Goal: Information Seeking & Learning: Learn about a topic

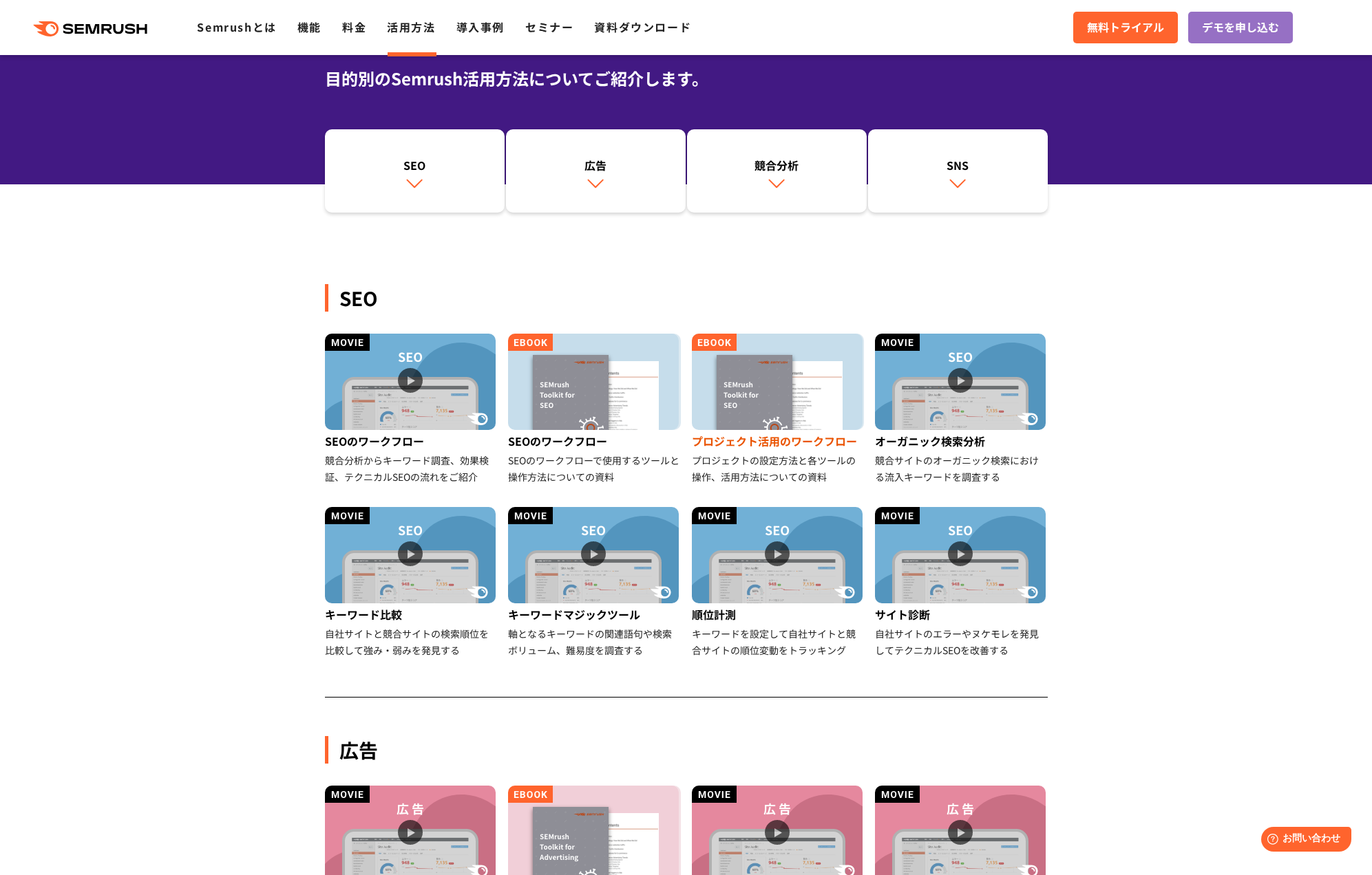
scroll to position [88, 0]
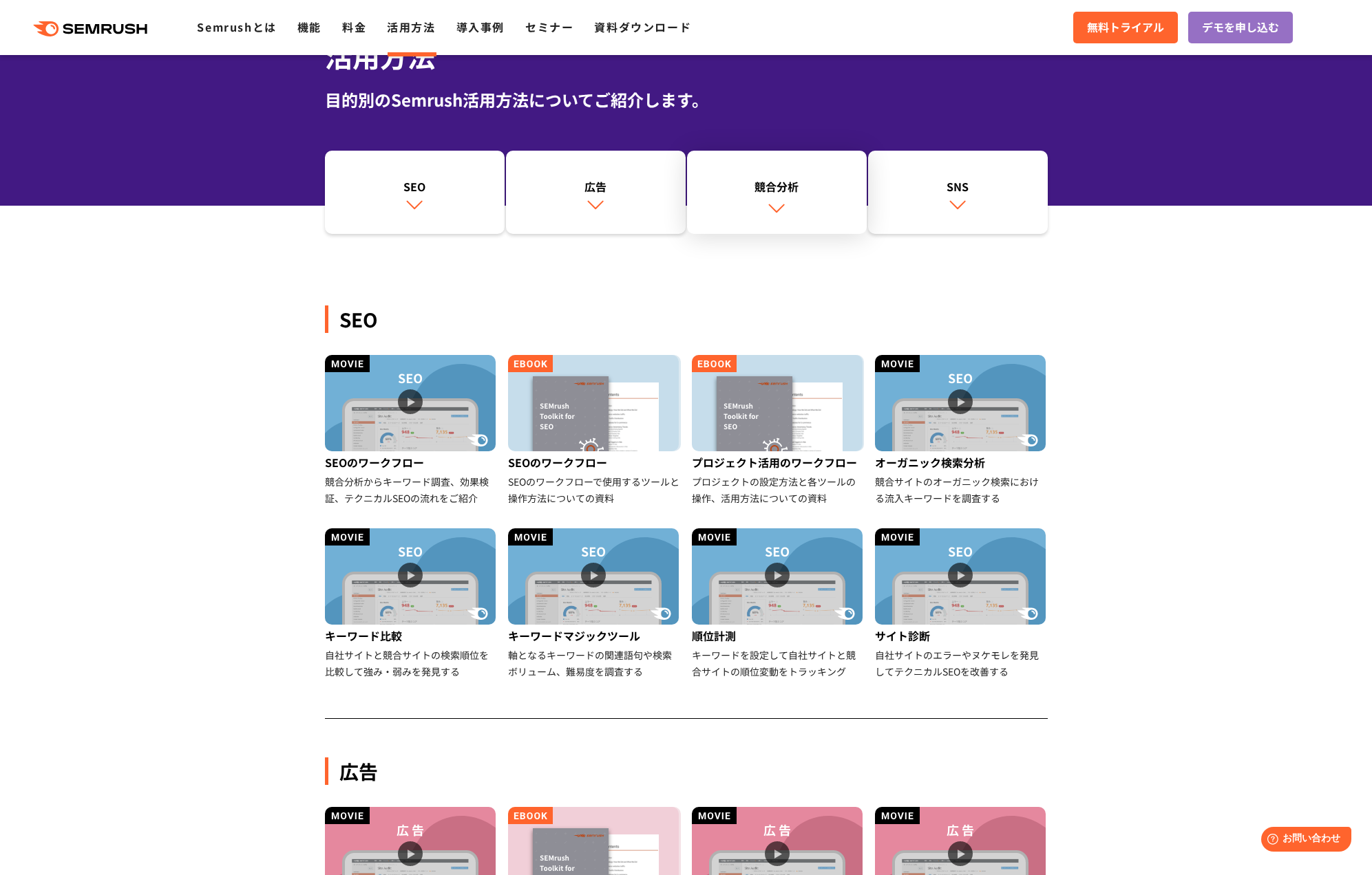
click at [789, 184] on div "競合分析" at bounding box center [776, 186] width 166 height 17
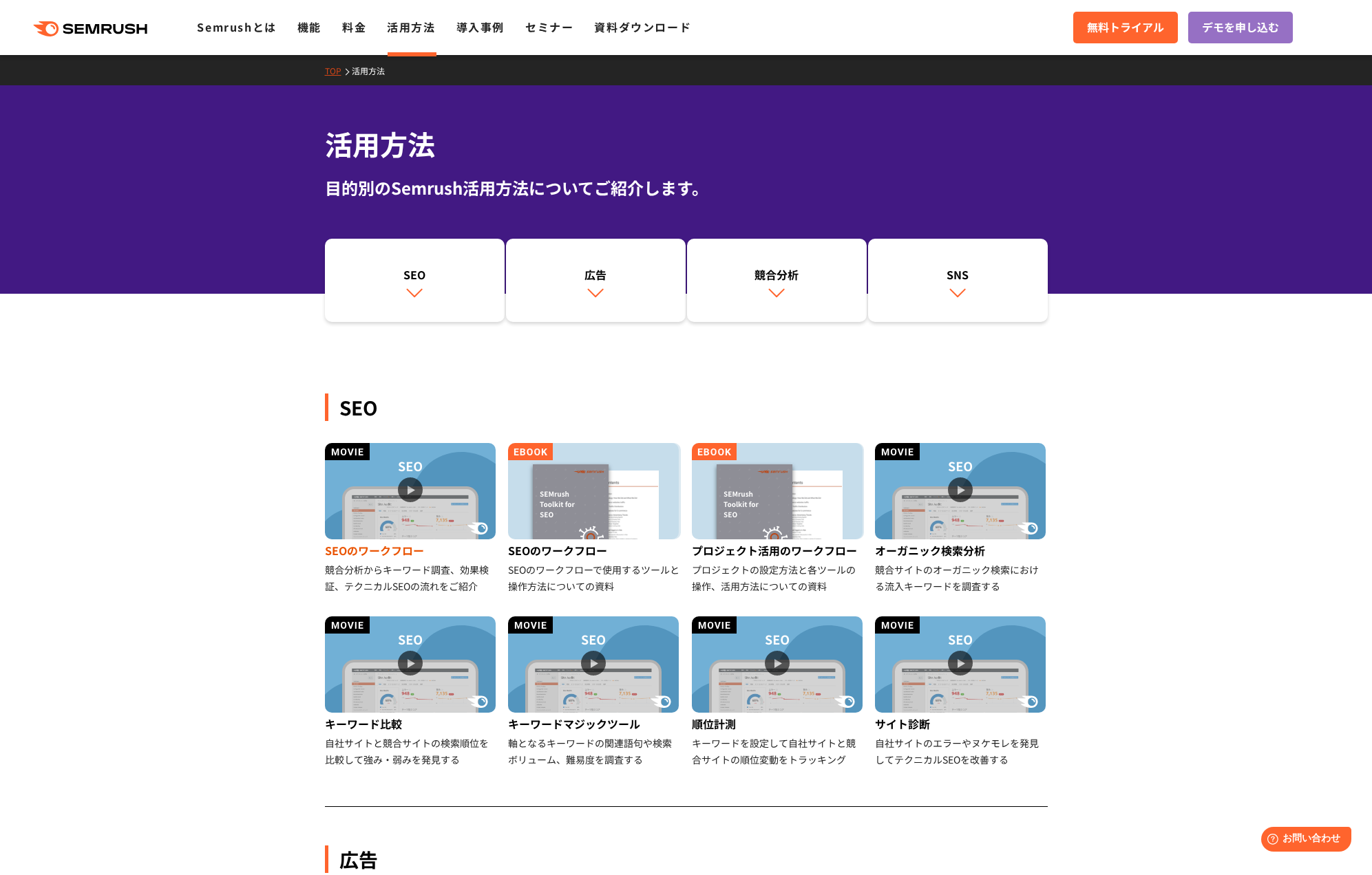
click at [395, 570] on div "競合分析からキーワード調査、効果検証、テクニカルSEOの流れをご紹介" at bounding box center [411, 578] width 173 height 33
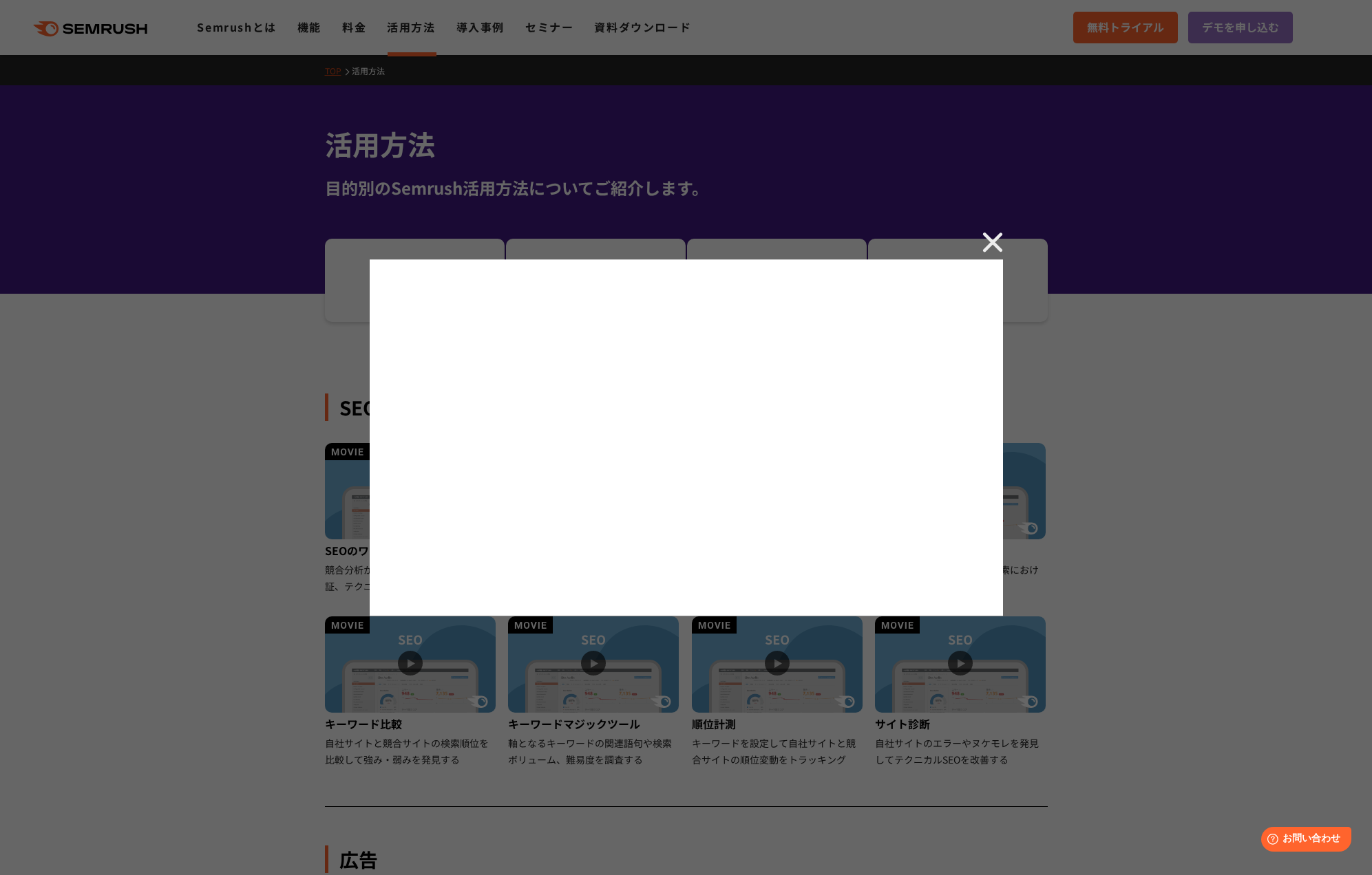
click at [993, 233] on img at bounding box center [993, 242] width 21 height 21
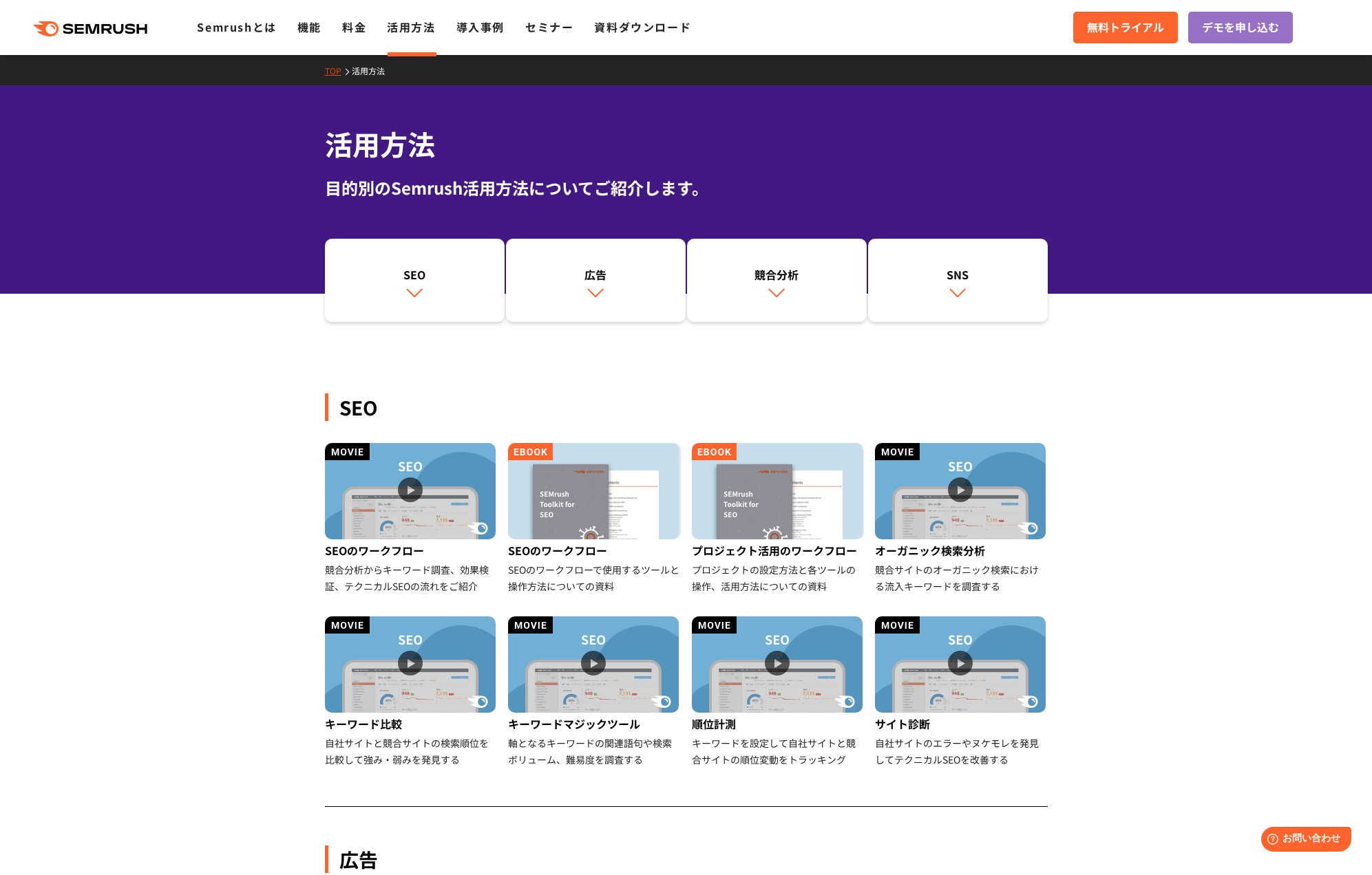
click at [347, 20] on link "料金" at bounding box center [354, 27] width 24 height 17
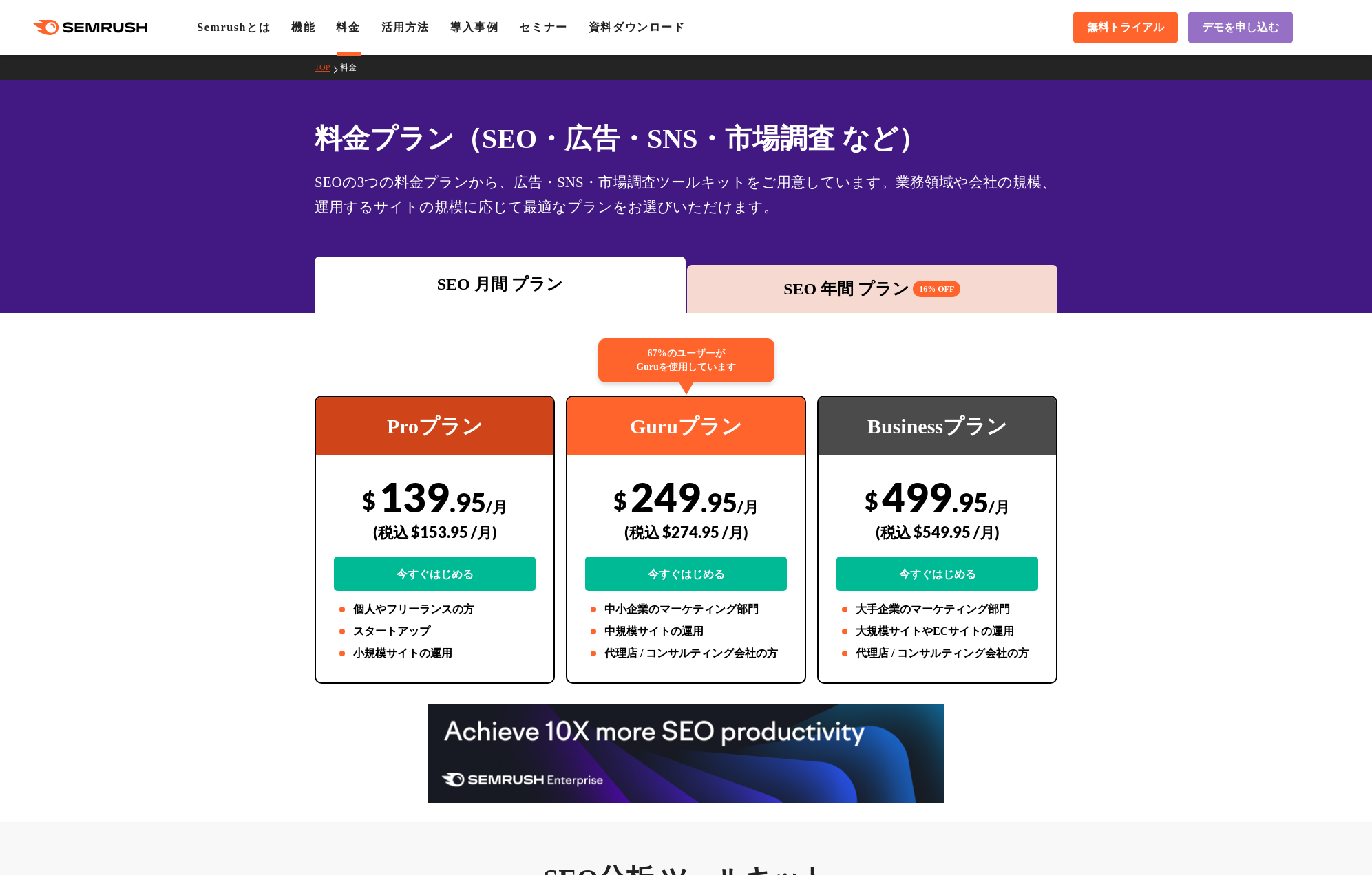
click at [892, 291] on div "SEO 年間 プラン 16% OFF" at bounding box center [872, 289] width 357 height 25
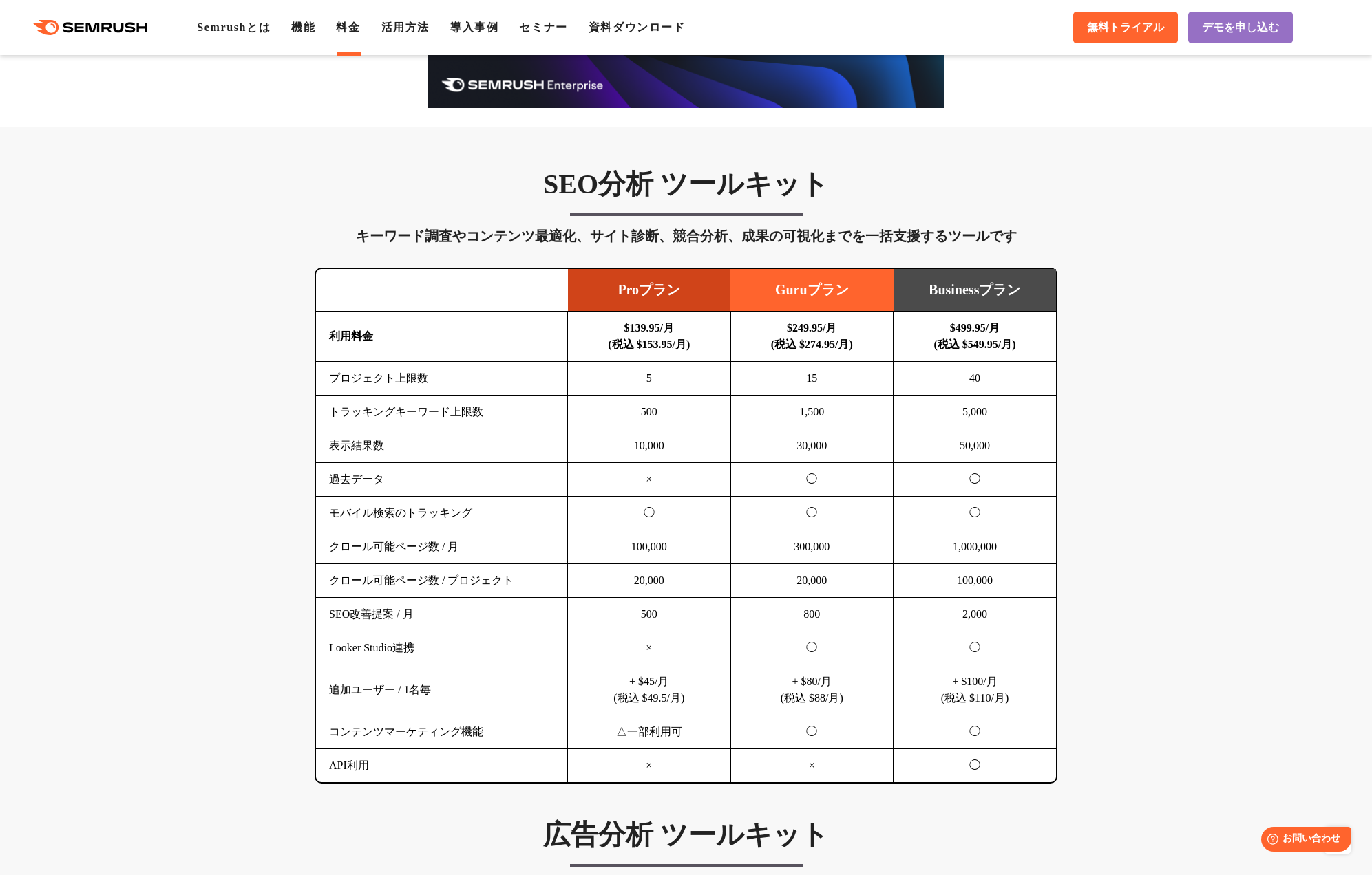
scroll to position [695, 0]
click at [947, 446] on td "50,000" at bounding box center [975, 445] width 163 height 34
click at [1005, 444] on td "50,000" at bounding box center [975, 445] width 163 height 34
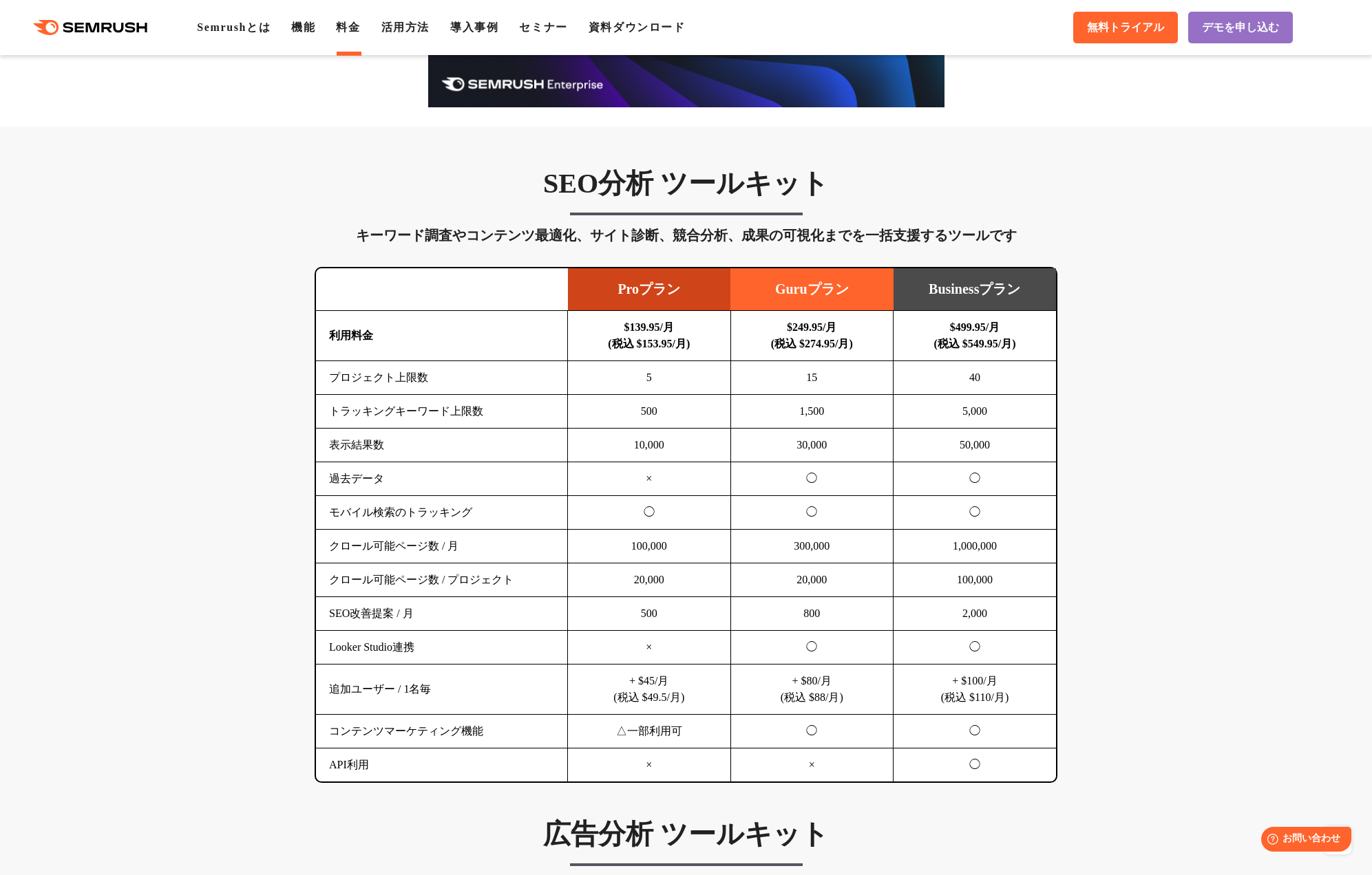
click at [1061, 448] on div "SEO分析 ツールキット キーワード調査やコンテンツ最適化、サイト診断、競合分析、成果の可視化までを一括支援するツールです 横にスワイプしてください Proプ…" at bounding box center [685, 474] width 770 height 617
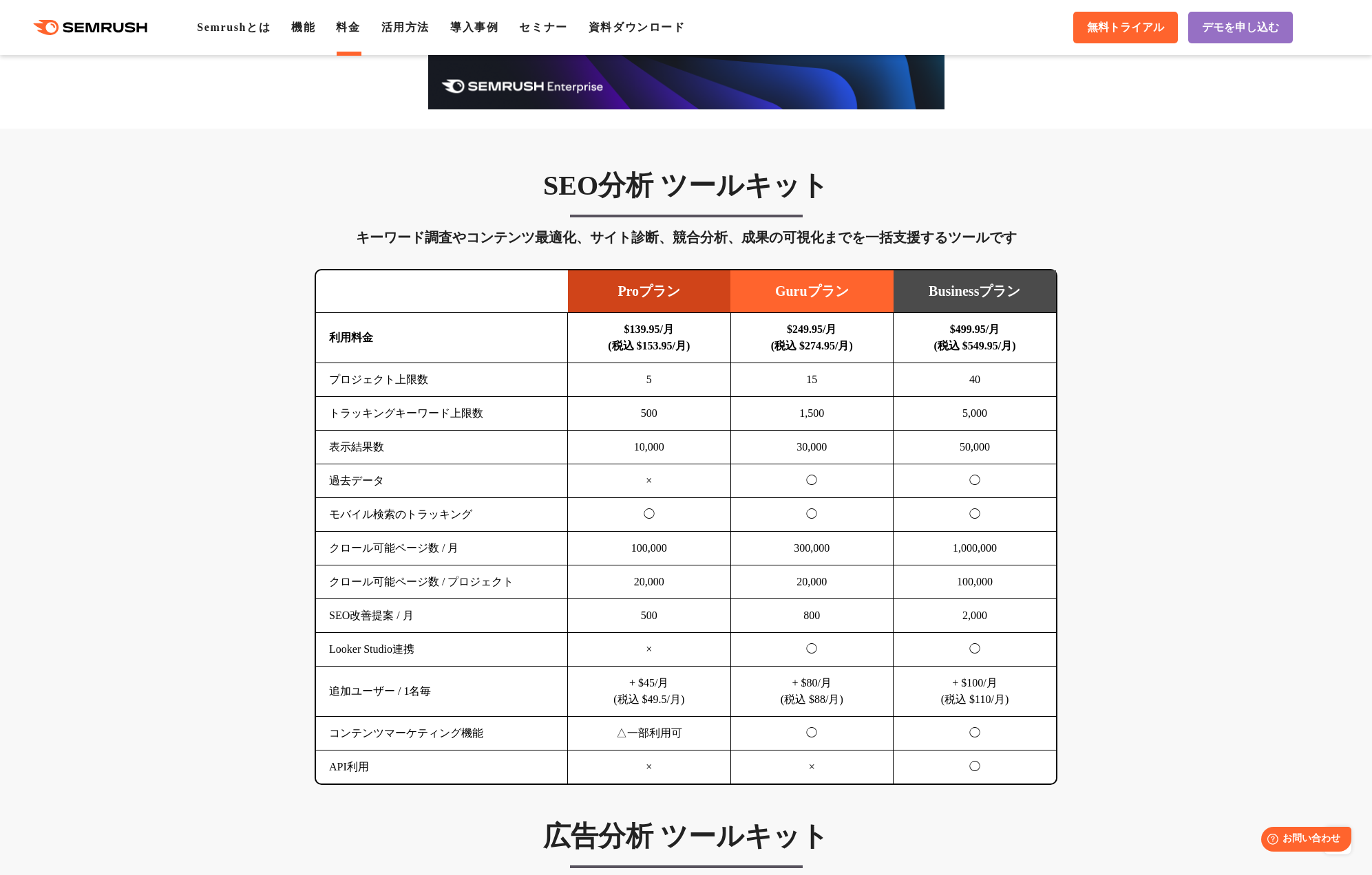
click at [629, 727] on td "△一部利用可" at bounding box center [649, 733] width 163 height 34
click at [495, 722] on td "コンテンツマーケティング機能" at bounding box center [441, 733] width 252 height 34
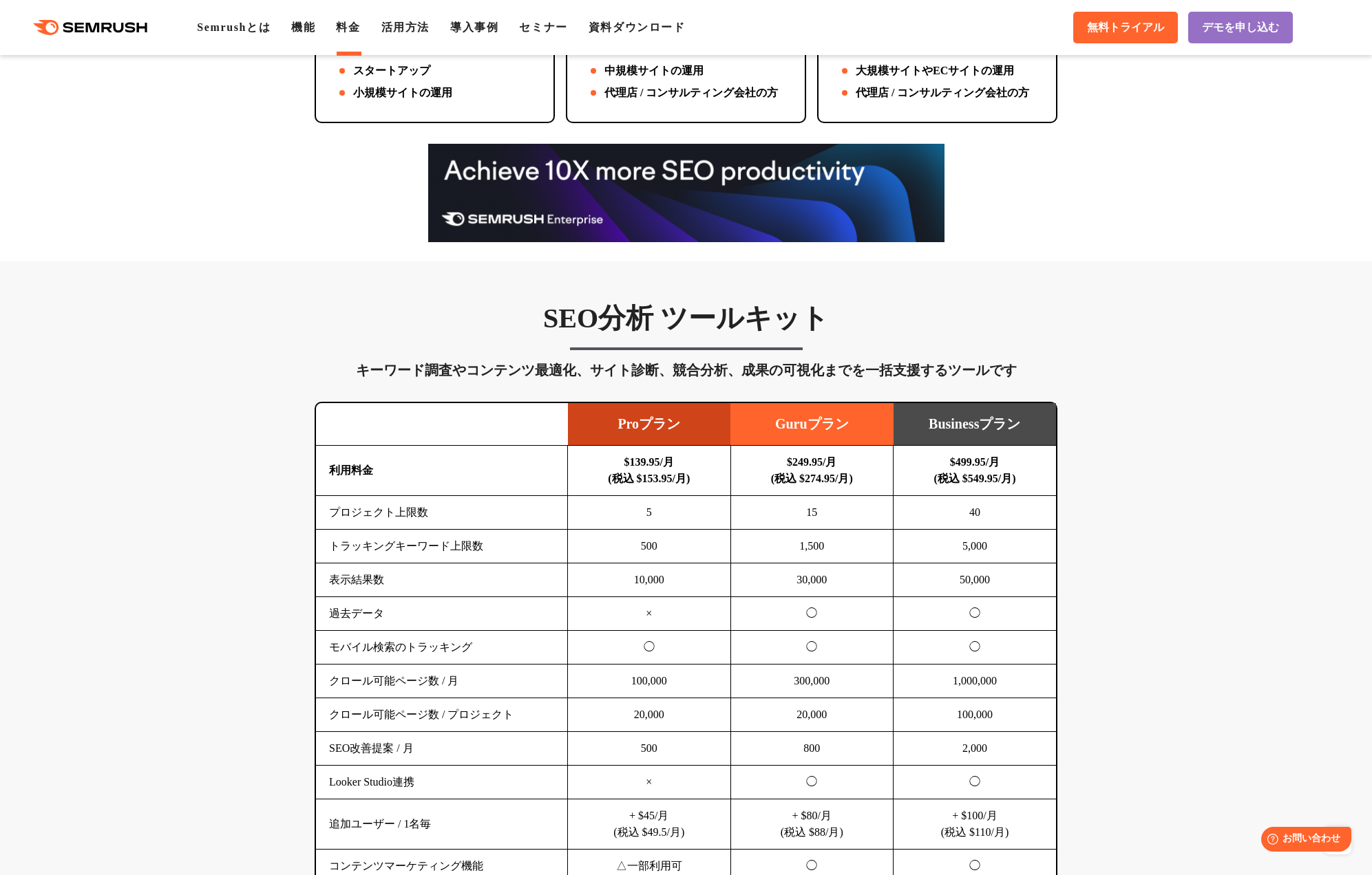
scroll to position [564, 0]
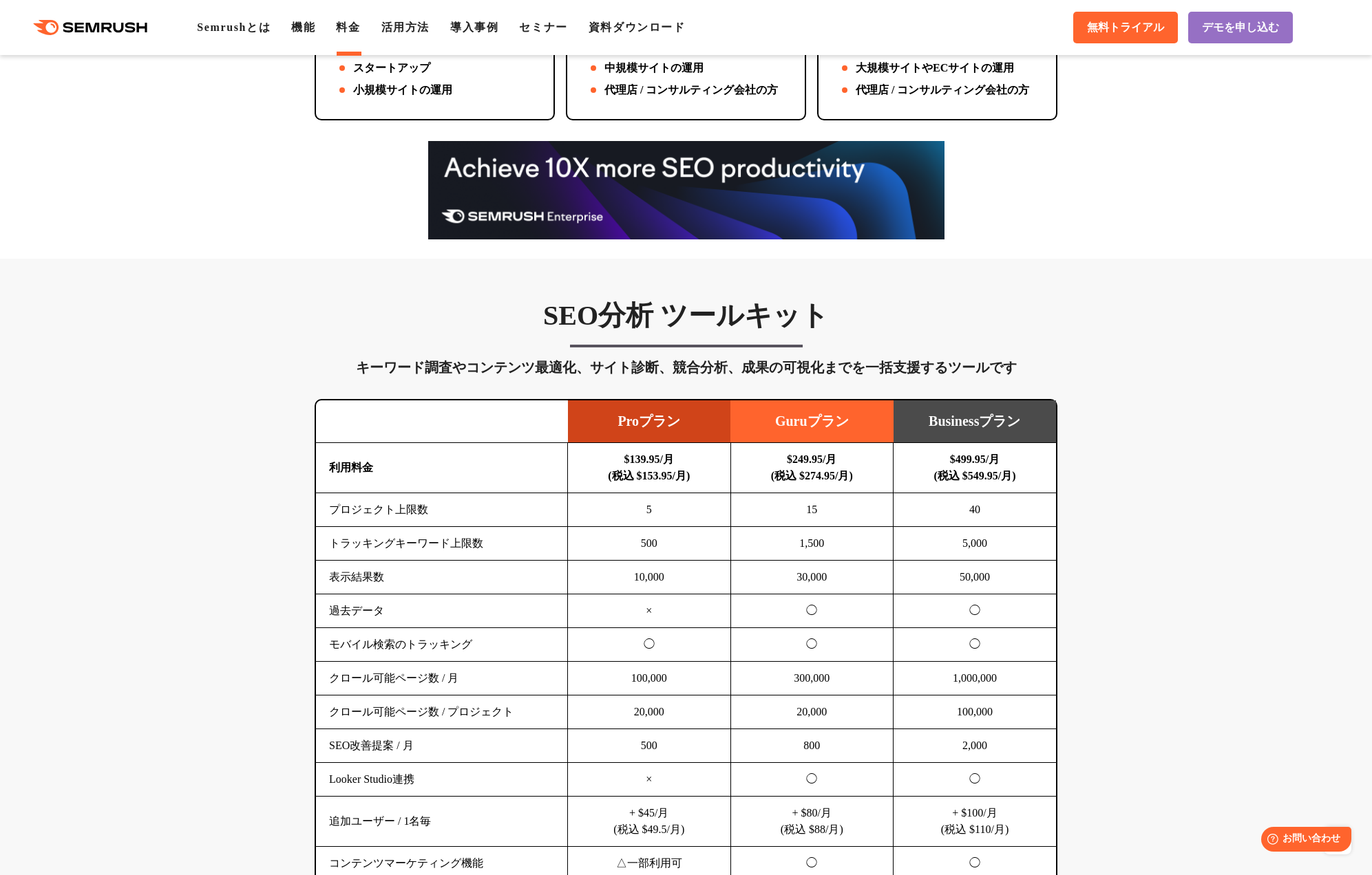
click at [691, 367] on div "キーワード調査やコンテンツ最適化、サイト診断、競合分析、成果の可視化までを一括支援するツールです" at bounding box center [685, 367] width 743 height 22
click at [683, 368] on div "キーワード調査やコンテンツ最適化、サイト診断、競合分析、成果の可視化までを一括支援するツールです" at bounding box center [685, 367] width 743 height 22
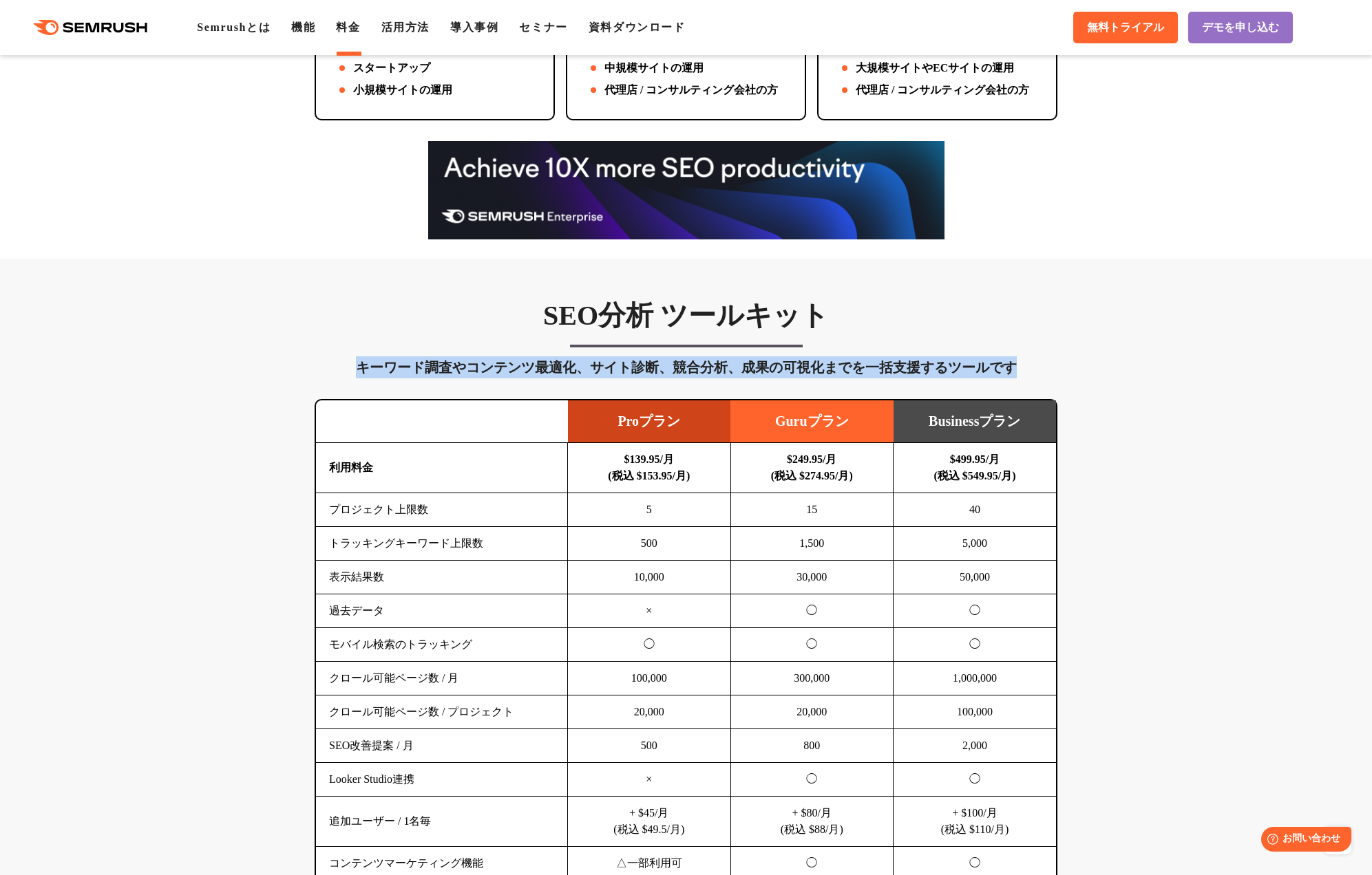
click at [683, 368] on div "キーワード調査やコンテンツ最適化、サイト診断、競合分析、成果の可視化までを一括支援するツールです" at bounding box center [685, 367] width 743 height 22
click at [549, 369] on div "キーワード調査やコンテンツ最適化、サイト診断、競合分析、成果の可視化までを一括支援するツールです" at bounding box center [685, 367] width 743 height 22
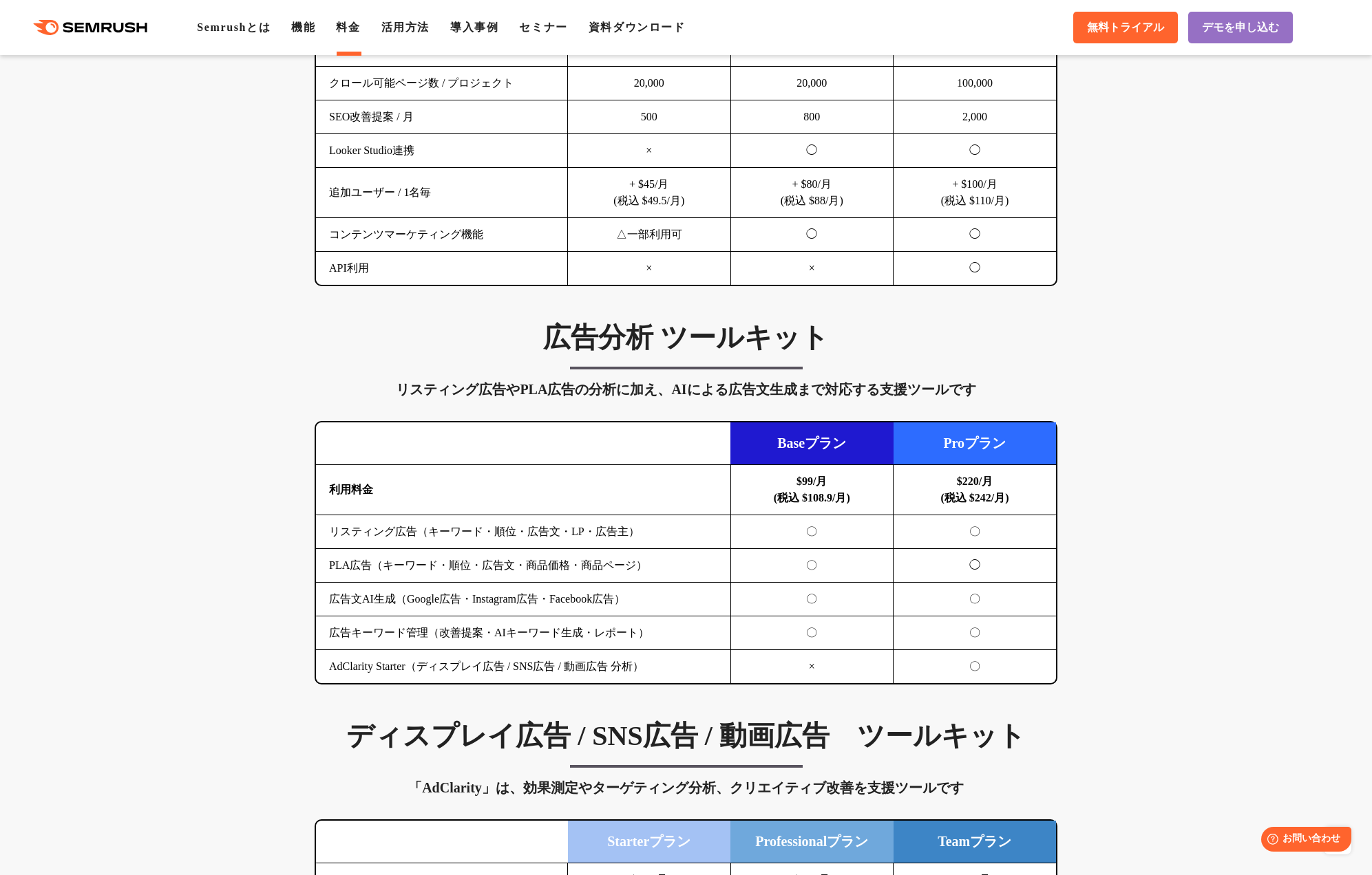
scroll to position [1192, 0]
click at [328, 386] on div "リスティング広告やPLA広告の分析に加え、AIによる広告文生成まで対応する支援ツールです" at bounding box center [685, 390] width 743 height 22
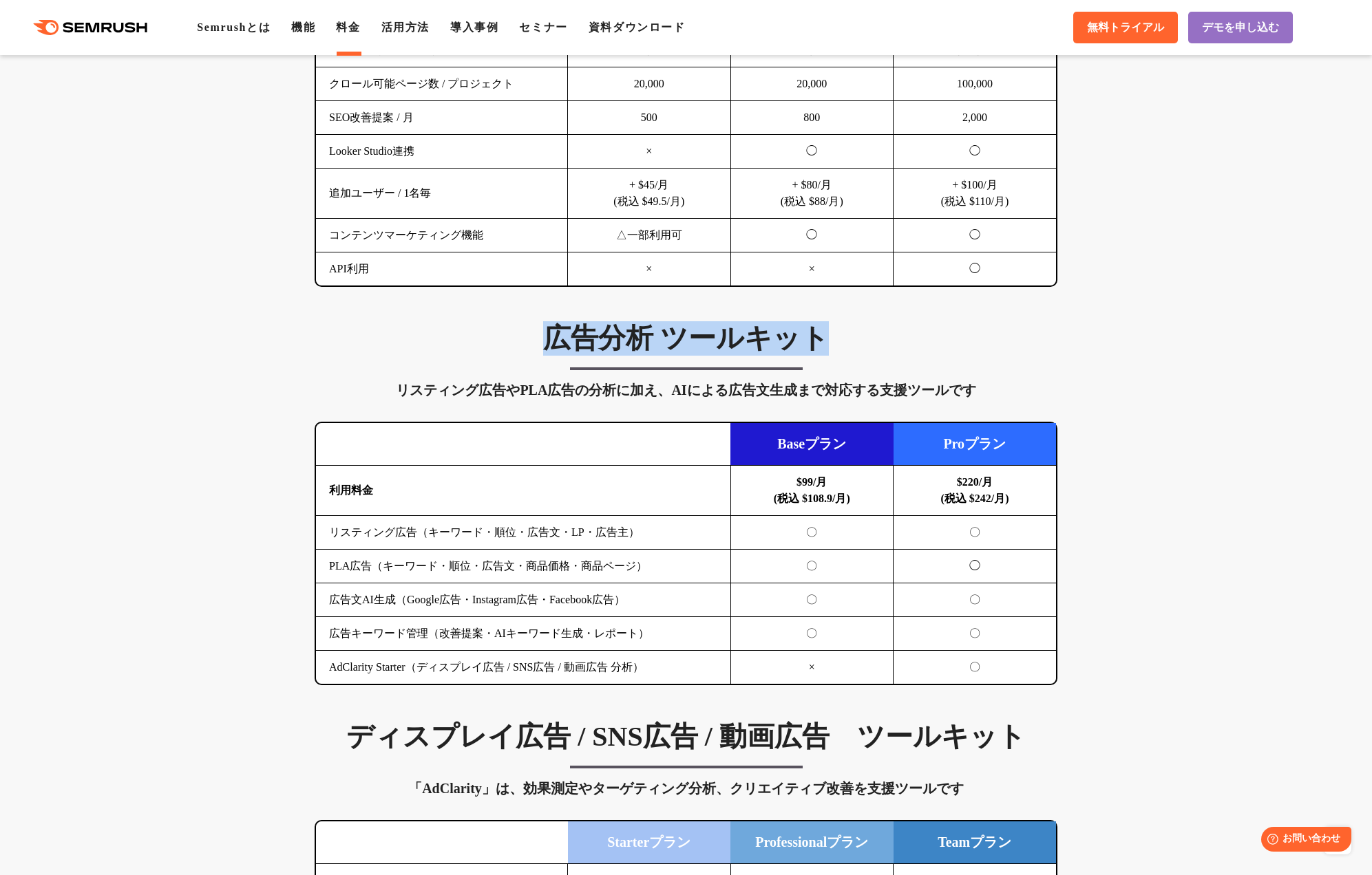
drag, startPoint x: 468, startPoint y: 348, endPoint x: 1177, endPoint y: 395, distance: 710.6
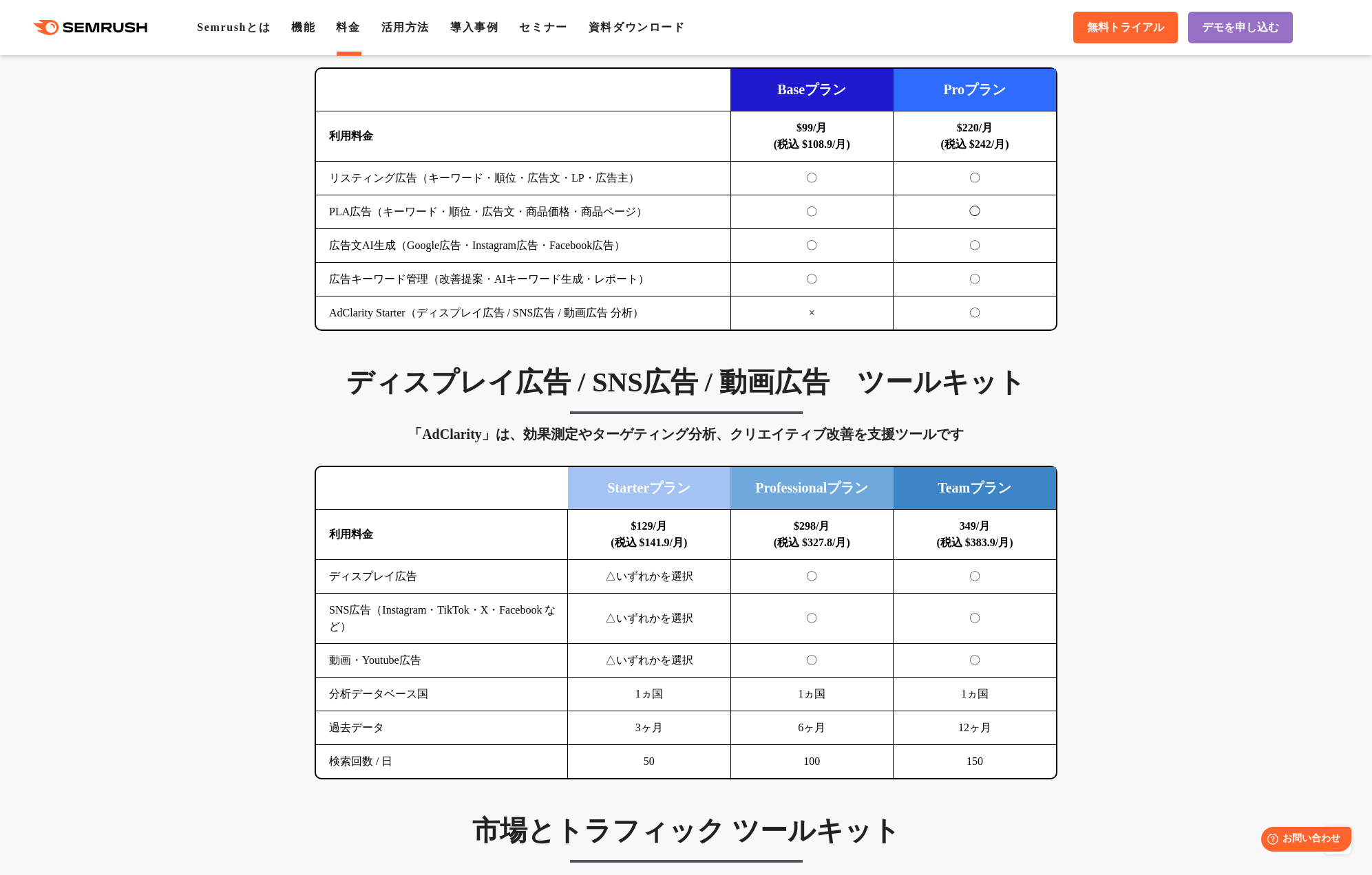
scroll to position [1548, 0]
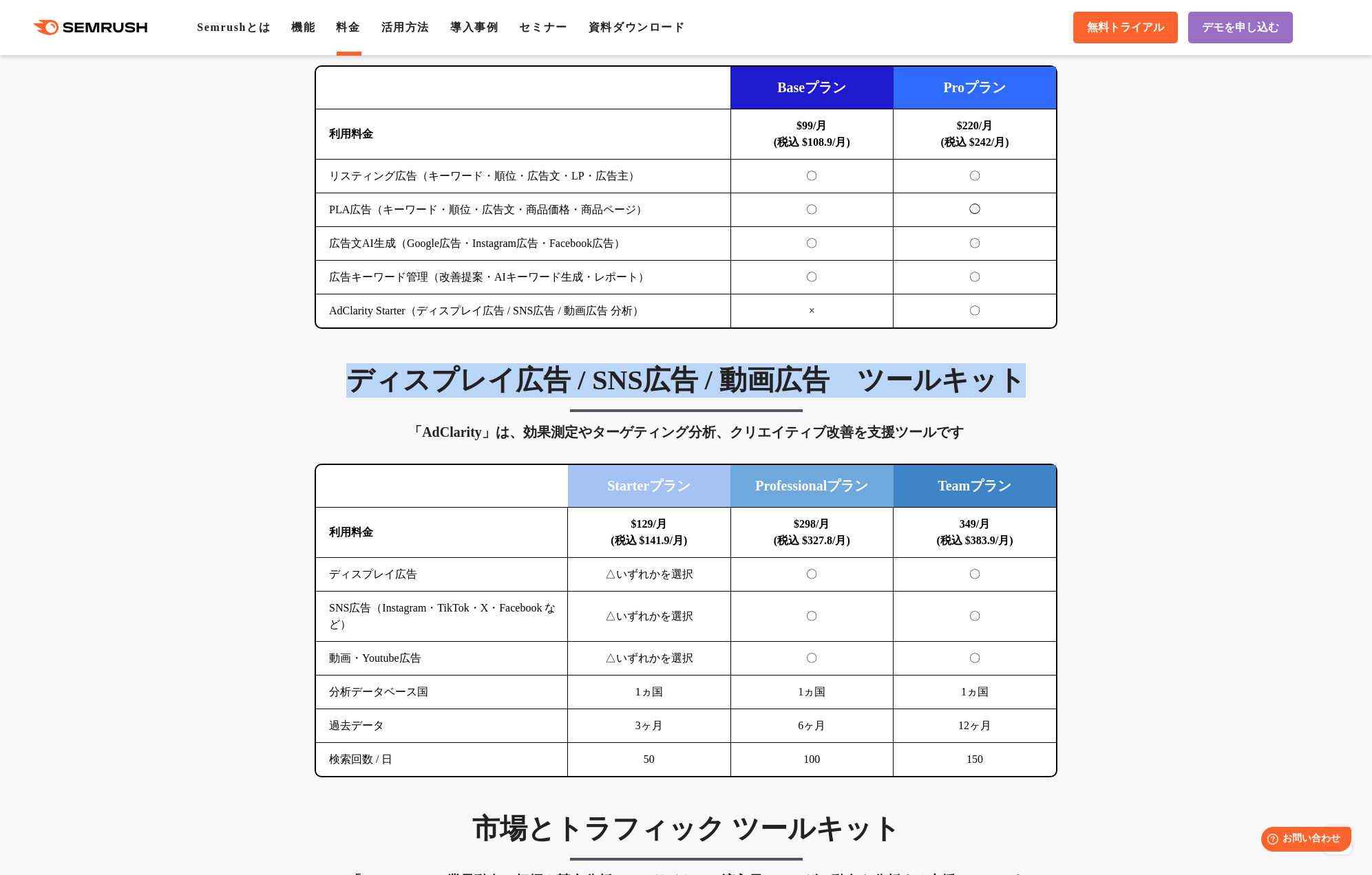
drag, startPoint x: 322, startPoint y: 385, endPoint x: 1121, endPoint y: 368, distance: 799.2
click at [1121, 368] on div "SEO分析 ツールキット キーワード調査やコンテンツ最適化、サイト診断、競合分析、成果の可視化までを一括支援するツールです 横にスワイプしてください Proプ…" at bounding box center [686, 794] width 1372 height 3041
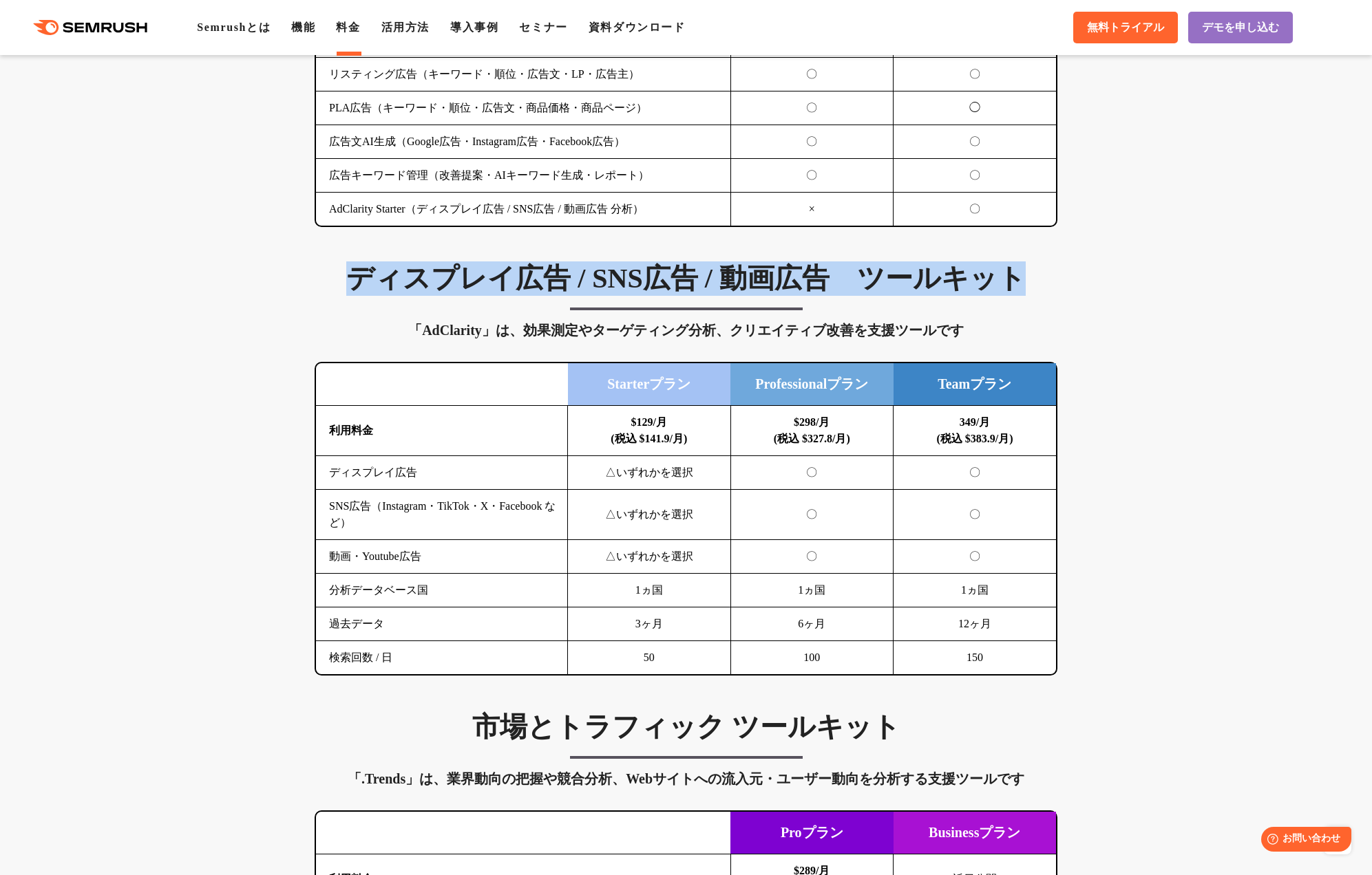
scroll to position [1774, 0]
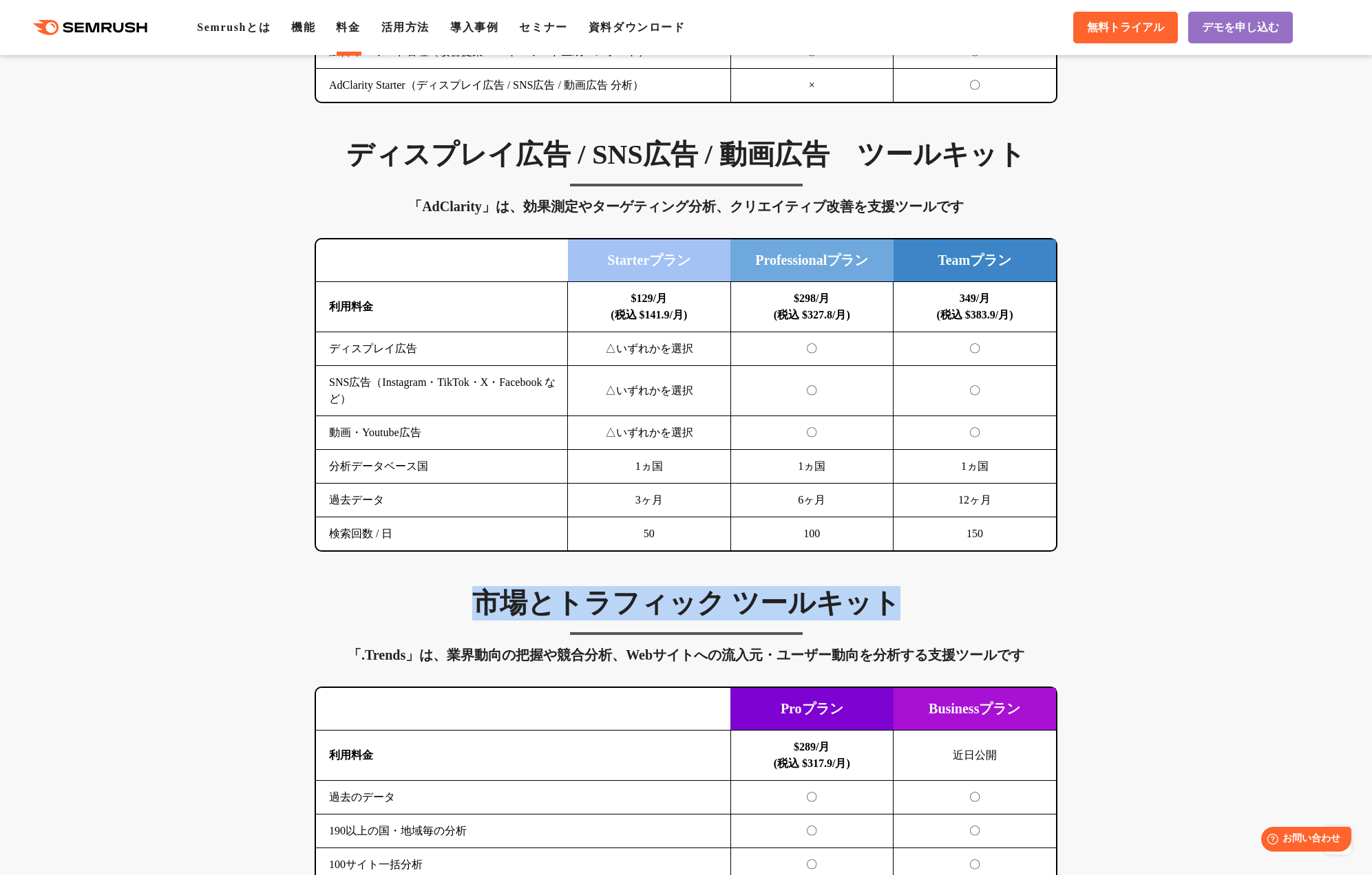
drag, startPoint x: 464, startPoint y: 593, endPoint x: 1049, endPoint y: 618, distance: 585.5
click at [1049, 618] on h3 "市場とトラフィック ツールキット" at bounding box center [685, 604] width 743 height 35
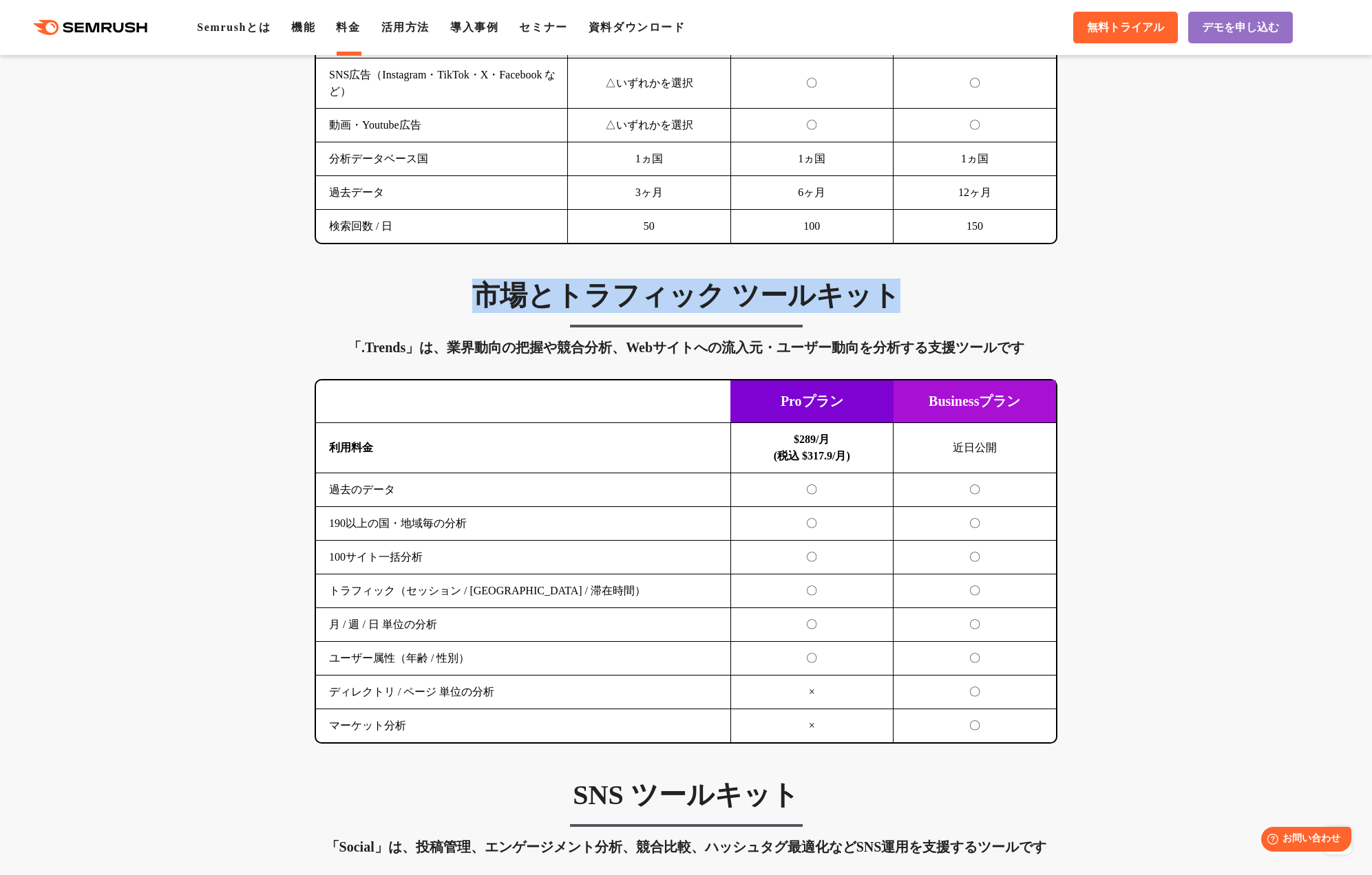
scroll to position [2086, 0]
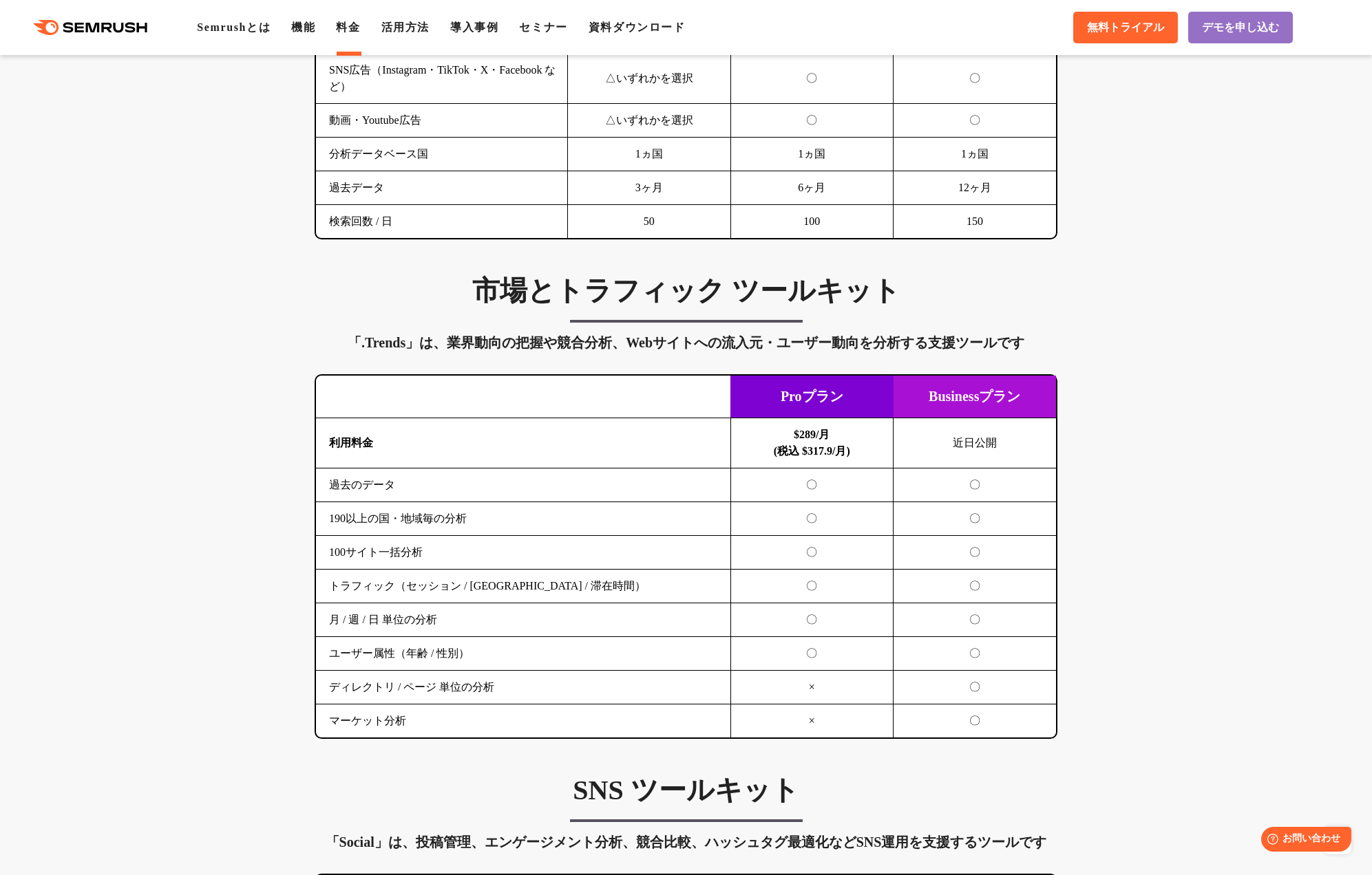
click at [821, 341] on div "「.Trends」は、業界動向の把握や競合分析、Webサイトへの流入元・ユーザー動向を分析する支援ツールです" at bounding box center [685, 343] width 743 height 22
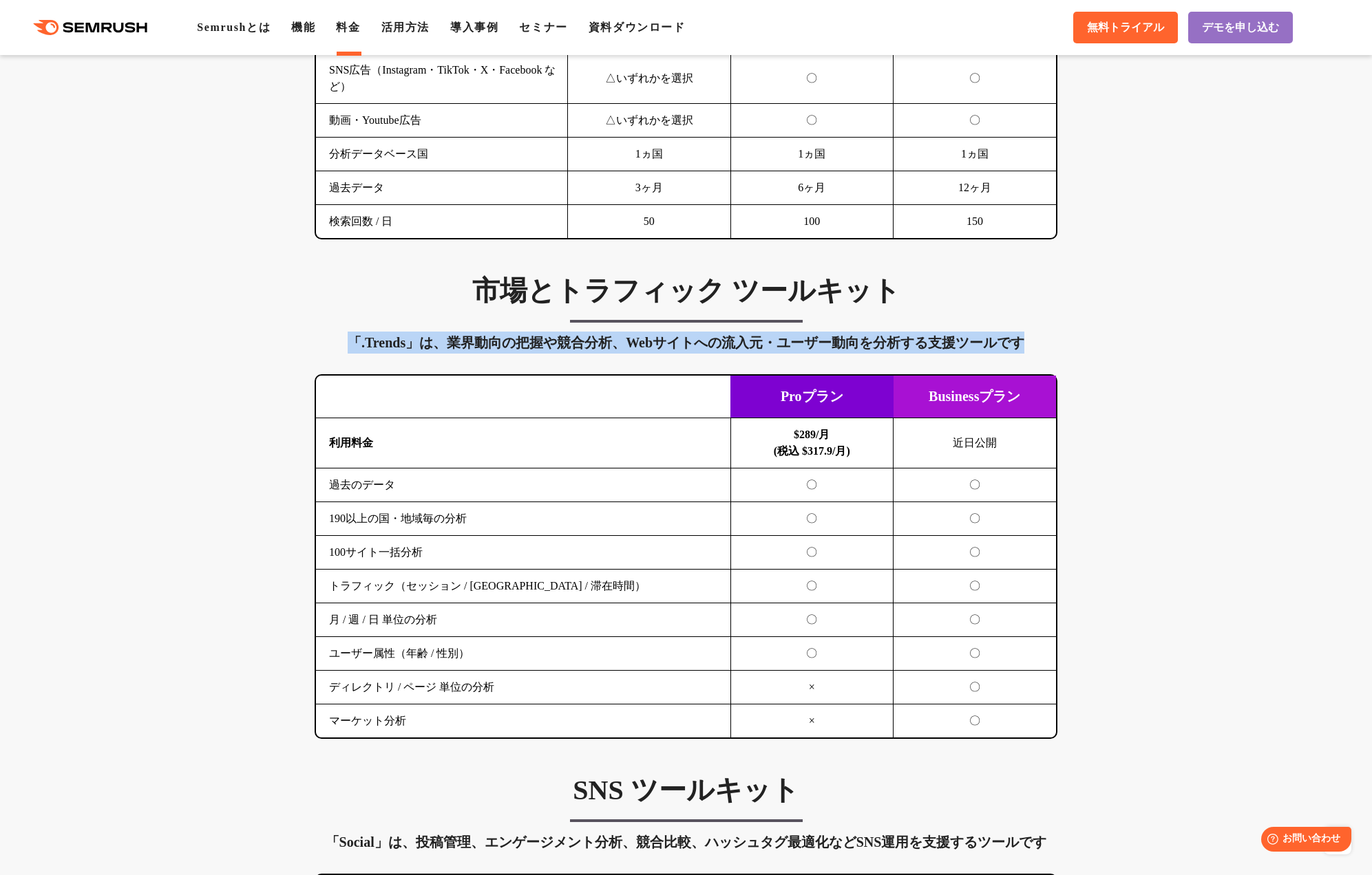
click at [821, 341] on div "「.Trends」は、業界動向の把握や競合分析、Webサイトへの流入元・ユーザー動向を分析する支援ツールです" at bounding box center [685, 343] width 743 height 22
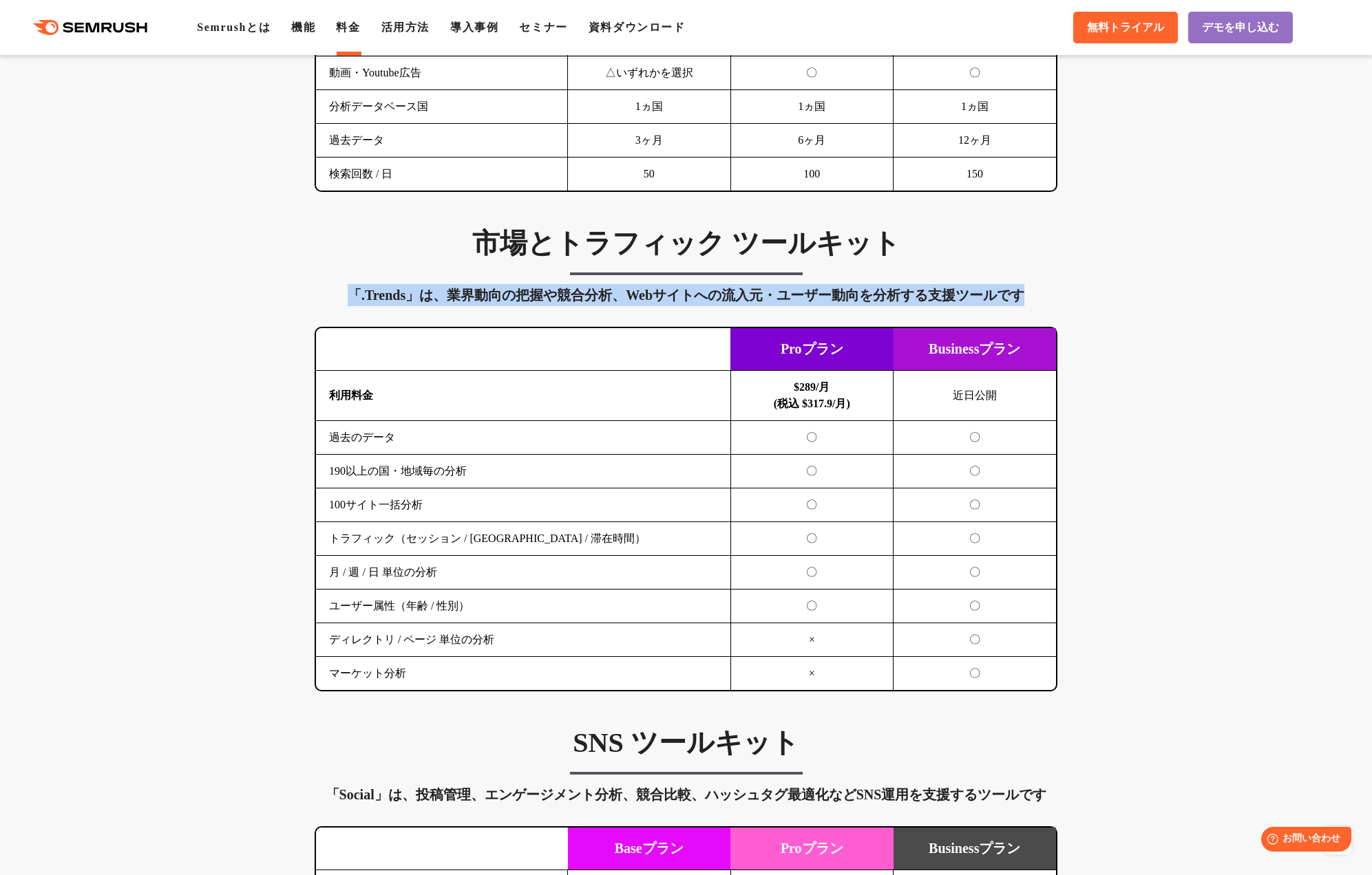
scroll to position [2151, 0]
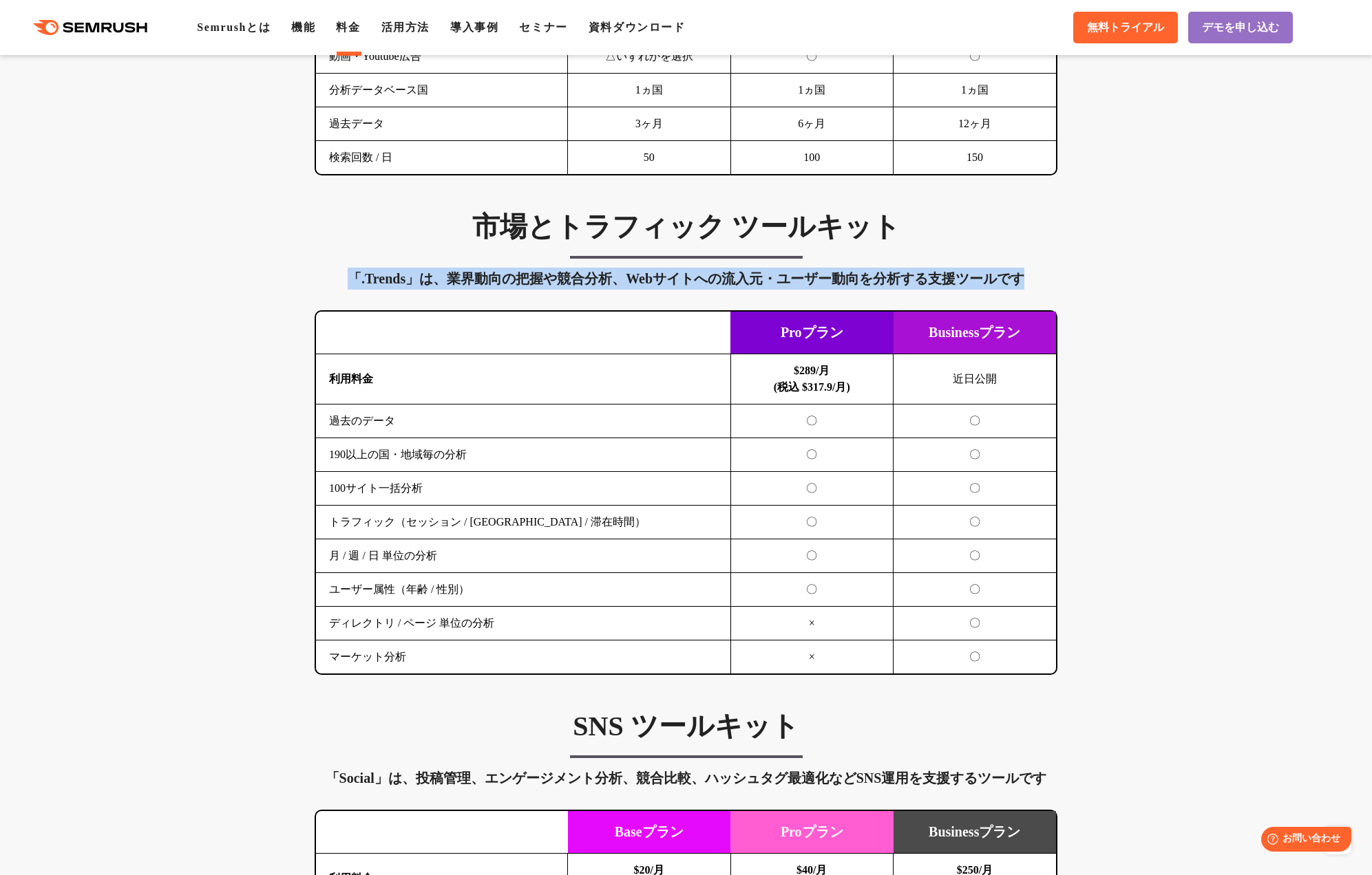
click at [588, 280] on div "「.Trends」は、業界動向の把握や競合分析、Webサイトへの流入元・ユーザー動向を分析する支援ツールです" at bounding box center [685, 279] width 743 height 22
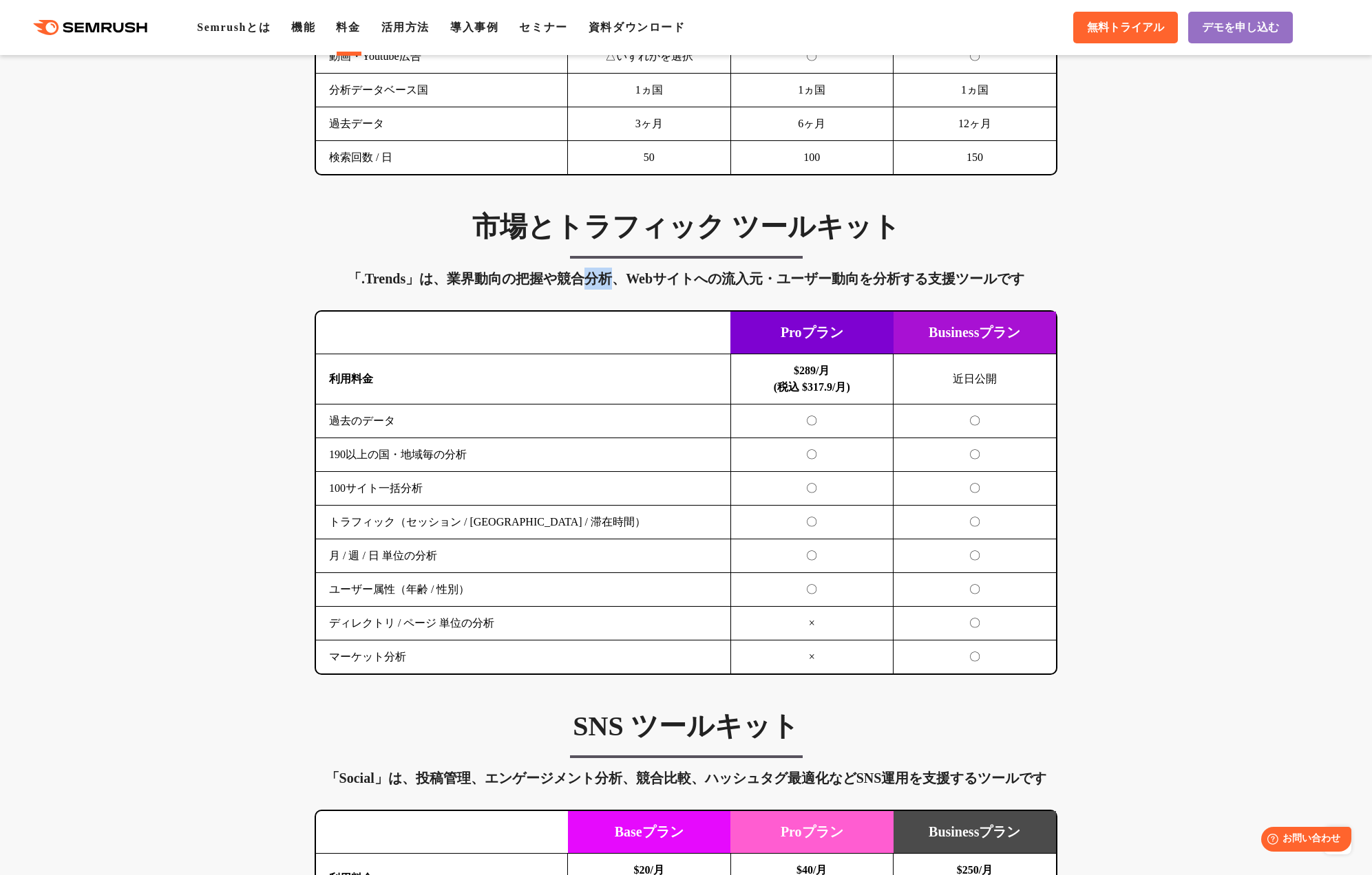
click at [588, 280] on div "「.Trends」は、業界動向の把握や競合分析、Webサイトへの流入元・ユーザー動向を分析する支援ツールです" at bounding box center [685, 279] width 743 height 22
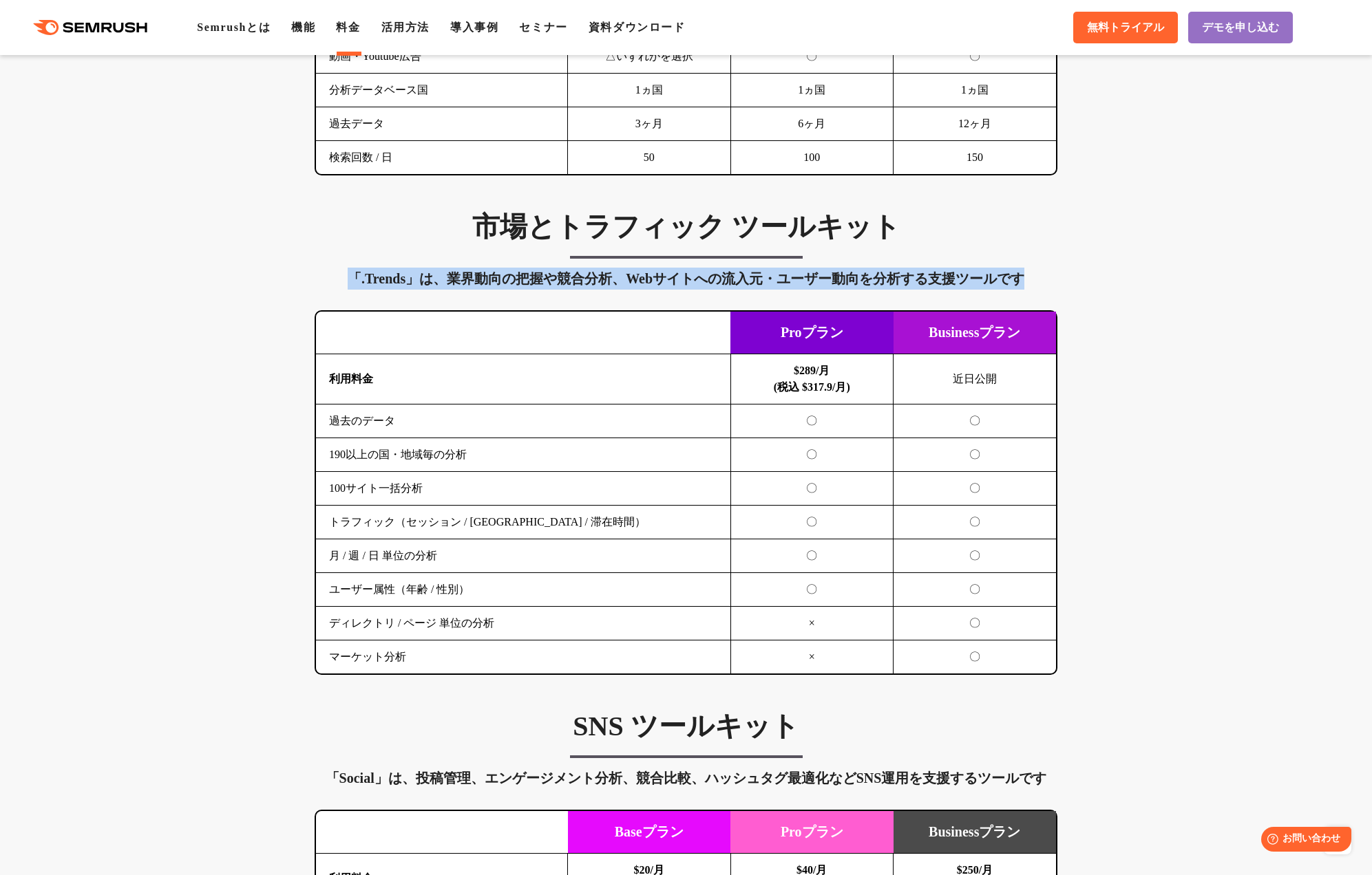
click at [588, 280] on div "「.Trends」は、業界動向の把握や競合分析、Webサイトへの流入元・ユーザー動向を分析する支援ツールです" at bounding box center [685, 279] width 743 height 22
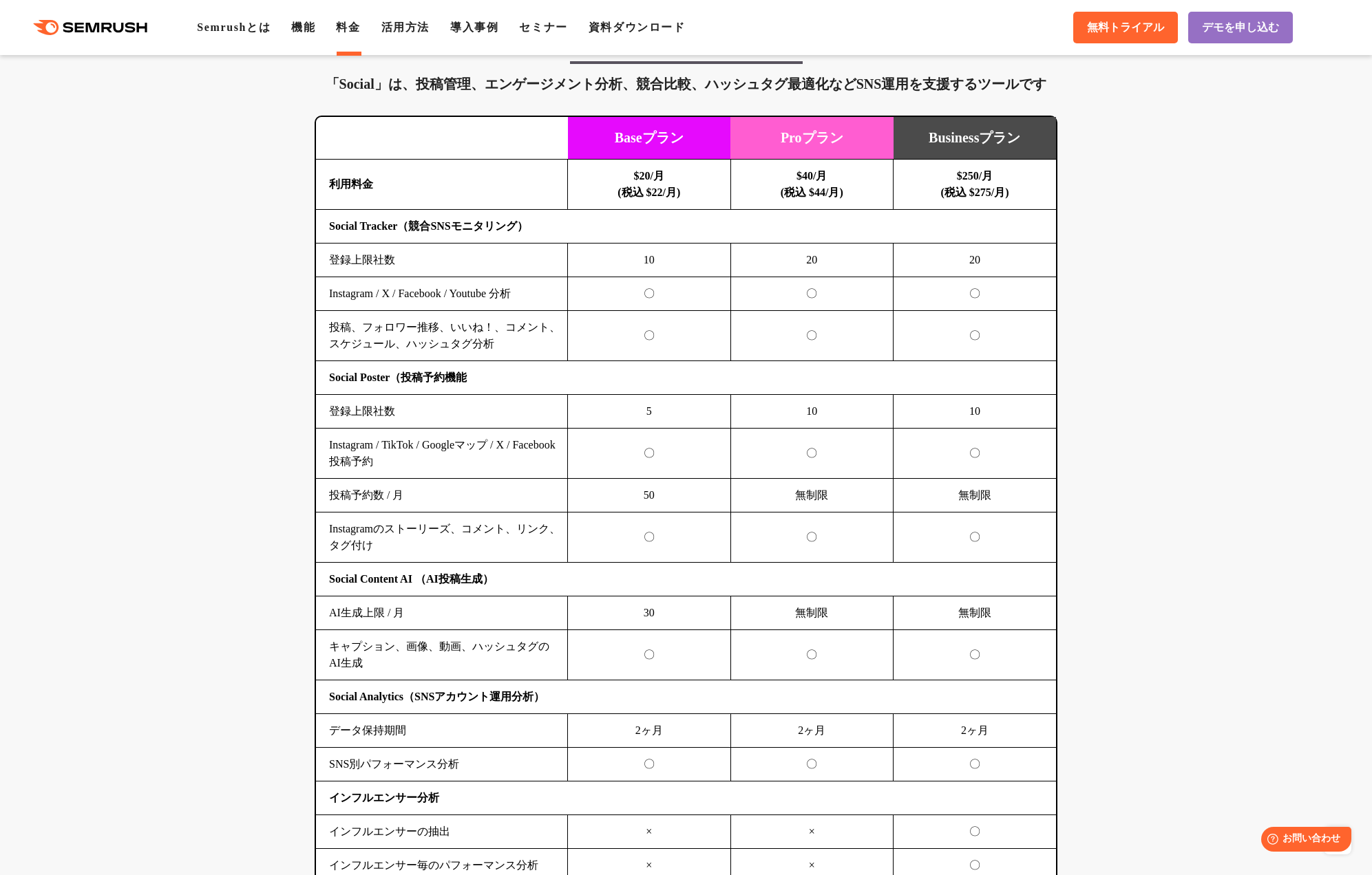
scroll to position [2739, 0]
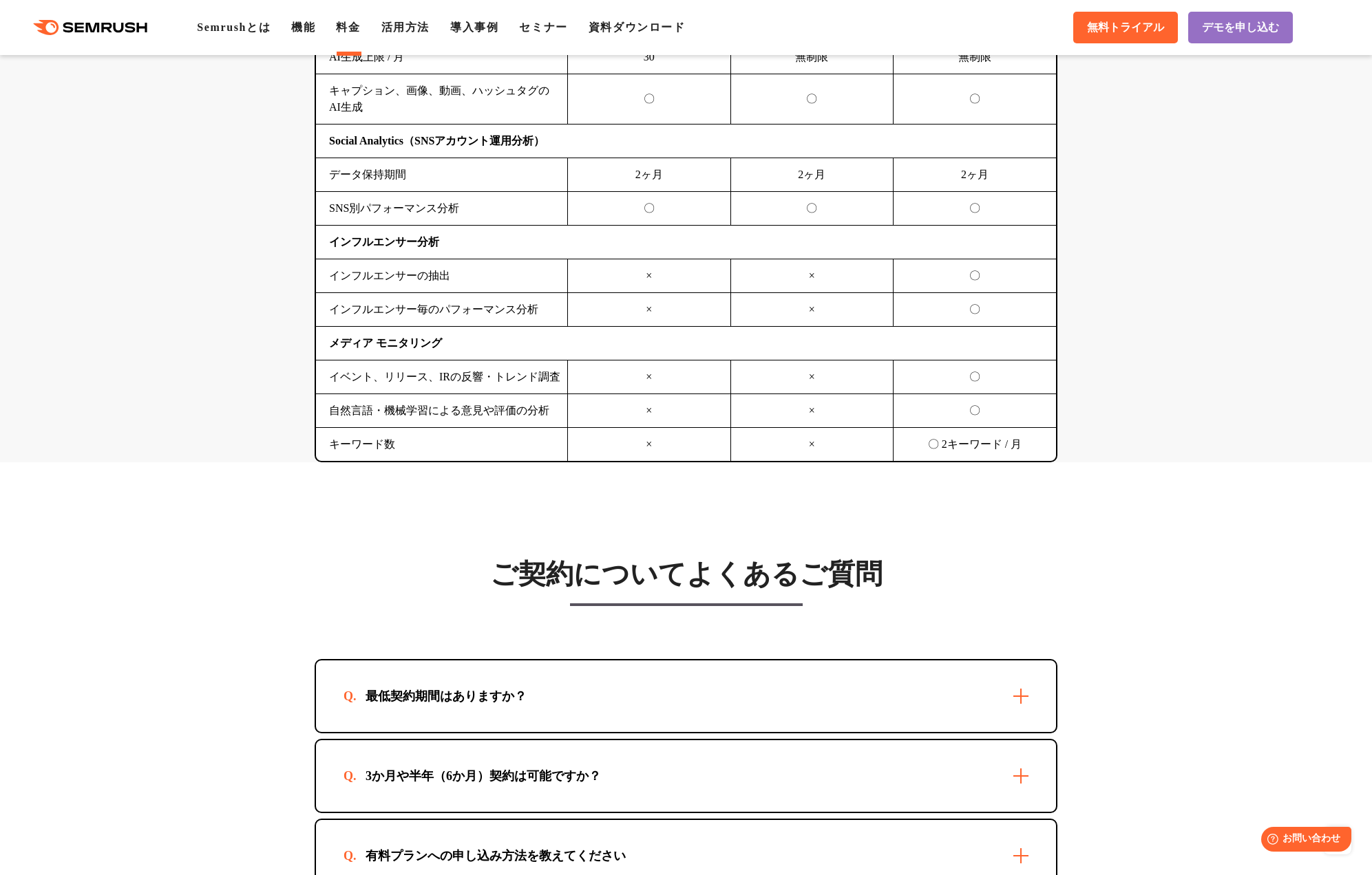
scroll to position [3402, 0]
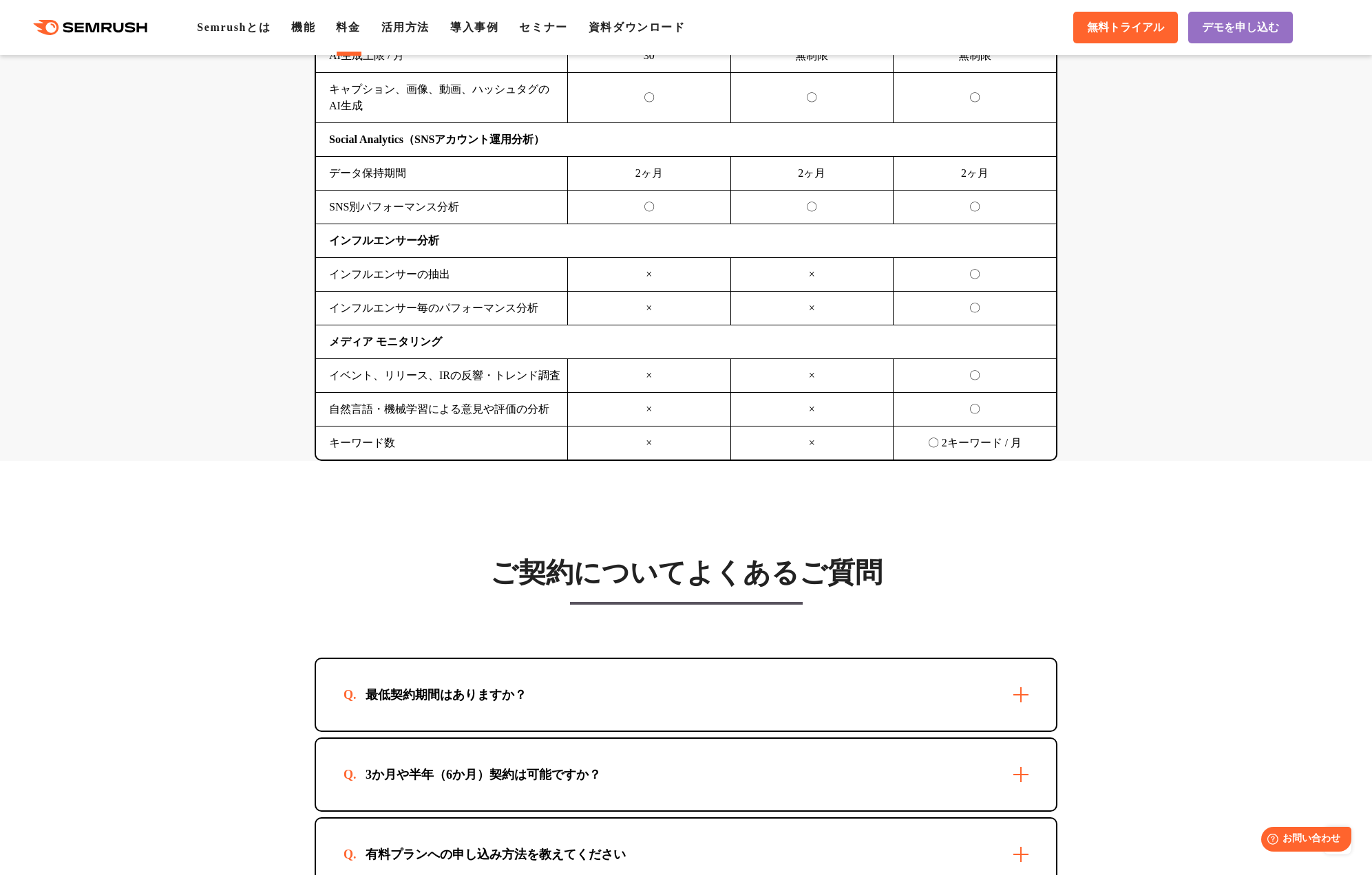
drag, startPoint x: 442, startPoint y: 690, endPoint x: 418, endPoint y: 692, distance: 24.1
click at [441, 690] on div "最低契約期間はありますか？" at bounding box center [446, 695] width 205 height 17
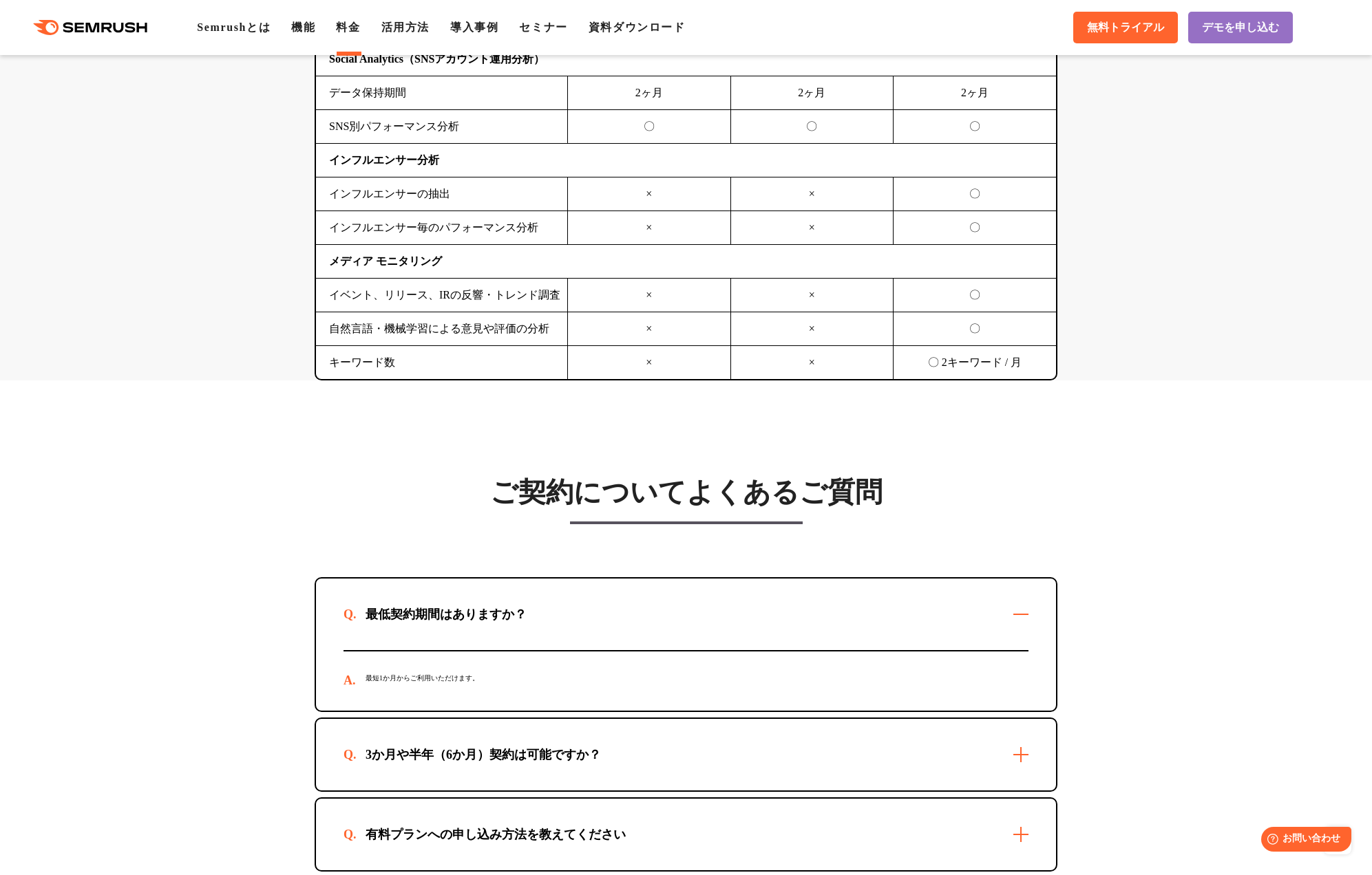
scroll to position [3501, 0]
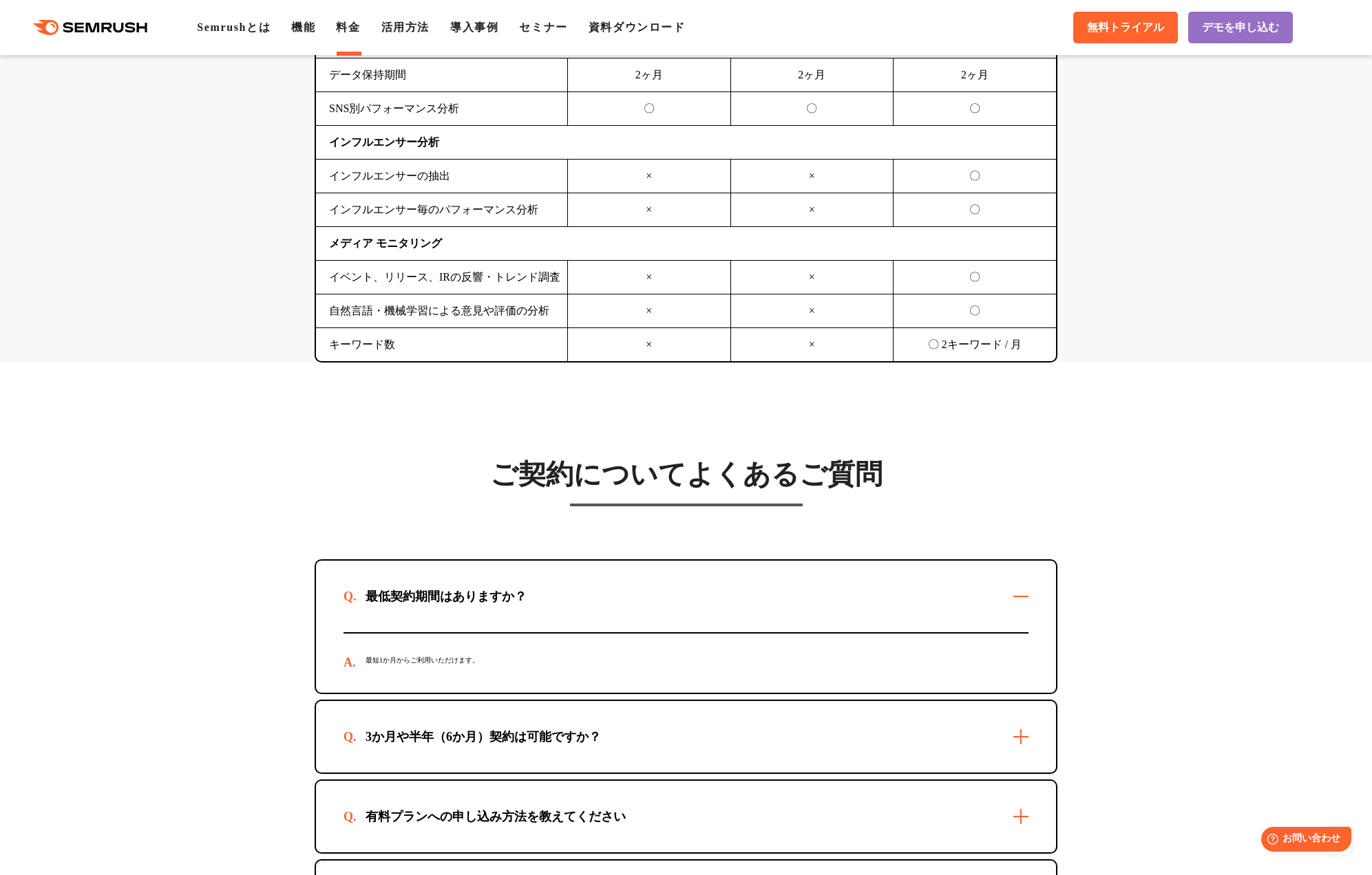
click at [427, 738] on div "3か月や半年（6か月）契約は可能ですか？" at bounding box center [483, 737] width 280 height 17
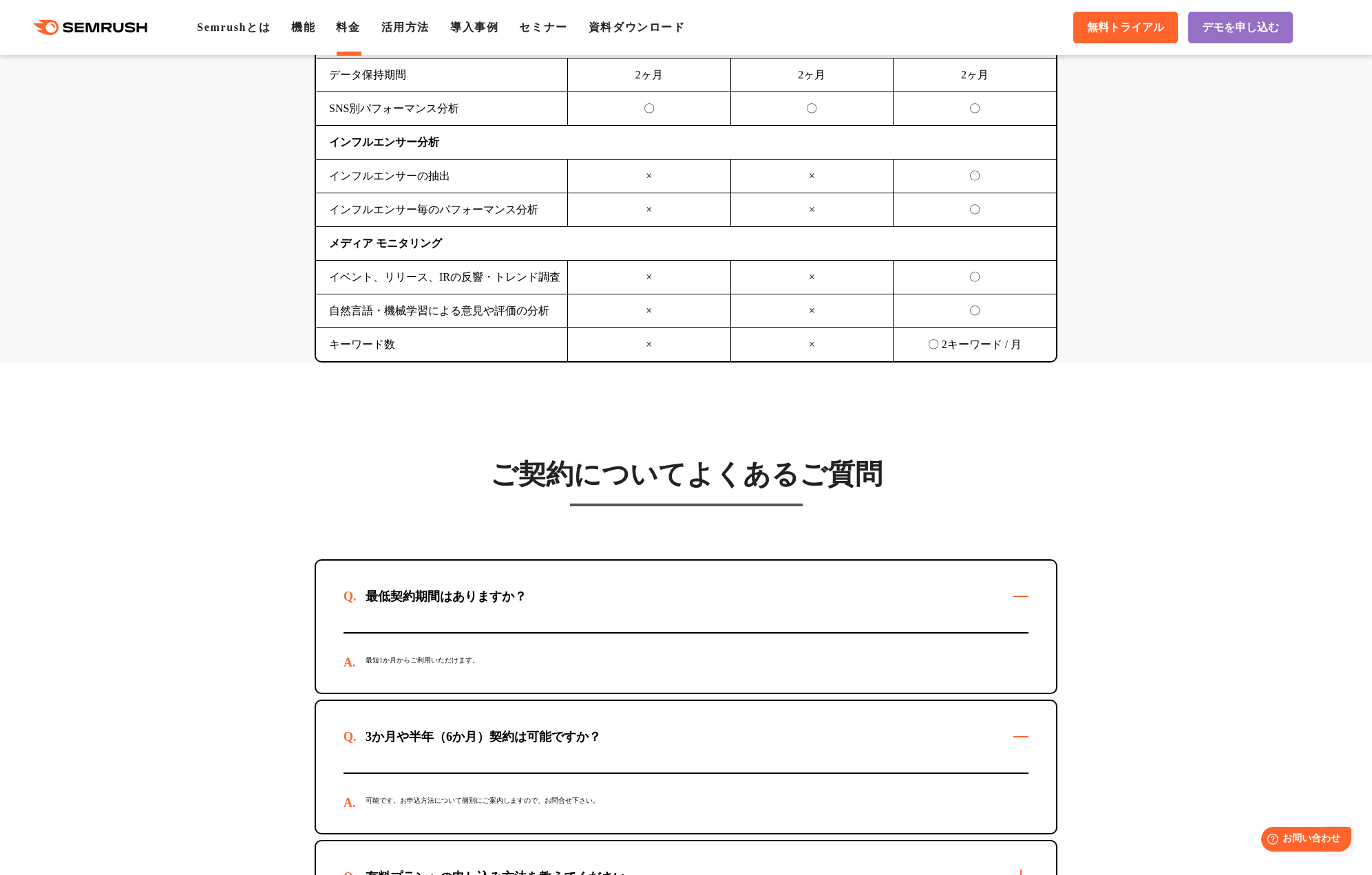
click at [414, 664] on div "最短1か月からご利用いただけます。" at bounding box center [685, 664] width 685 height 59
click at [292, 704] on section "ご契約についてよくあるご質問 最低契約期間はありますか？ 最短1か月からご利用いただけます。 3か月や半年（6か月）契約は可能ですか？ 可能です。お申込方法に…" at bounding box center [686, 757] width 1372 height 789
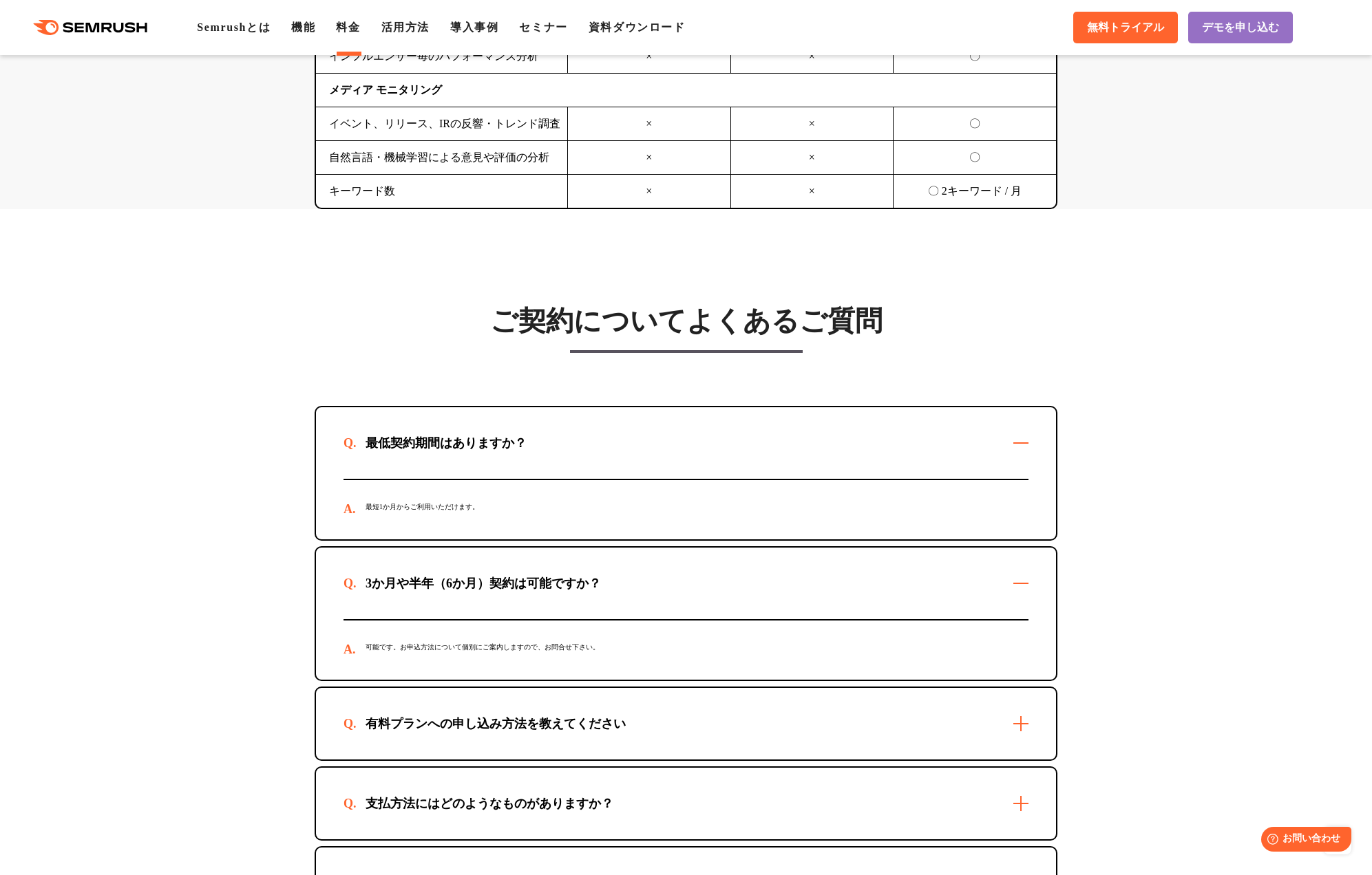
scroll to position [3666, 0]
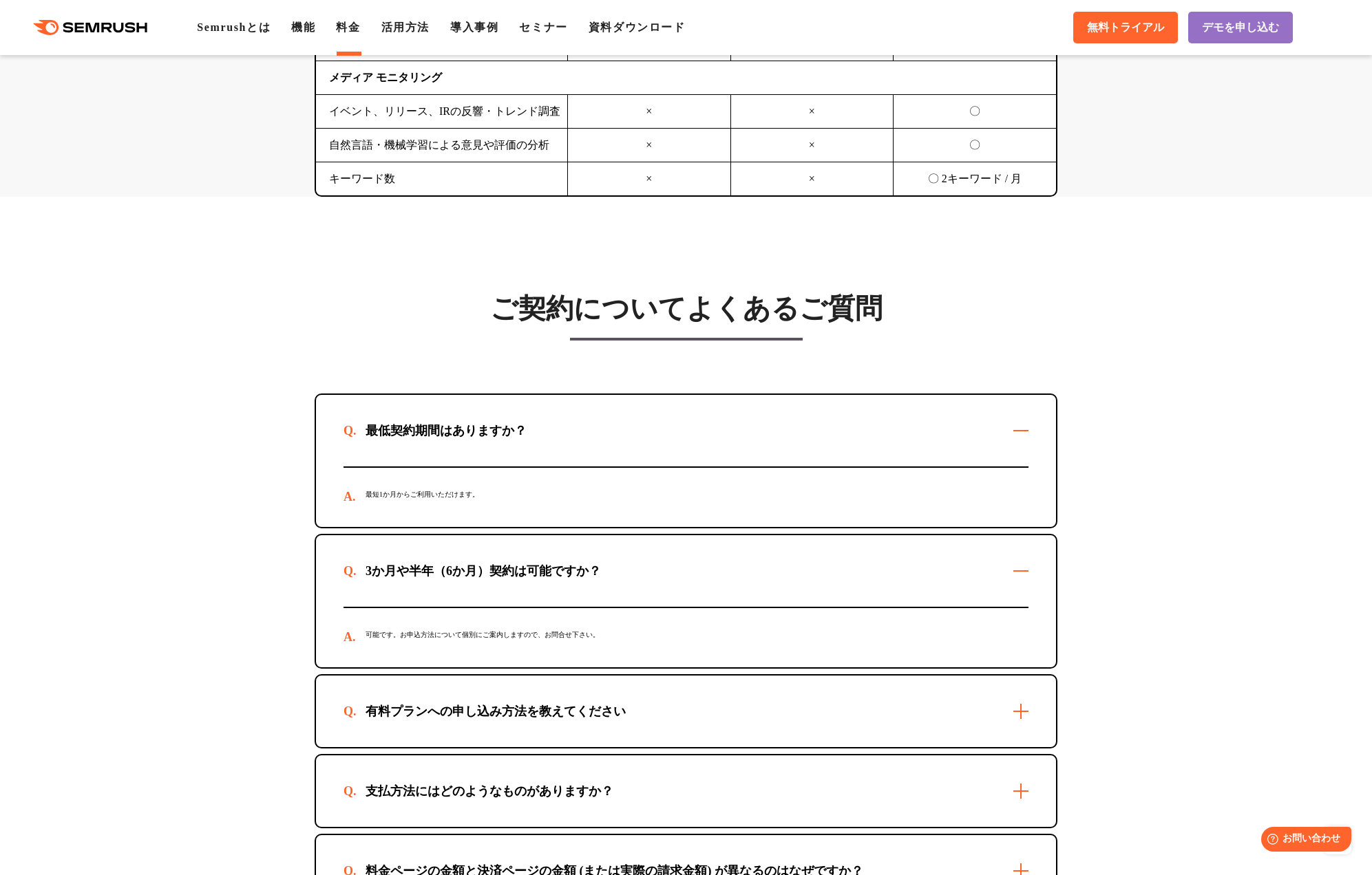
click at [401, 639] on div "可能です。お申込方法について個別にご案内しますので、お問合せ下さい。" at bounding box center [685, 638] width 685 height 59
click at [446, 719] on div "有料プランへの申し込み方法を教えてください" at bounding box center [495, 711] width 304 height 17
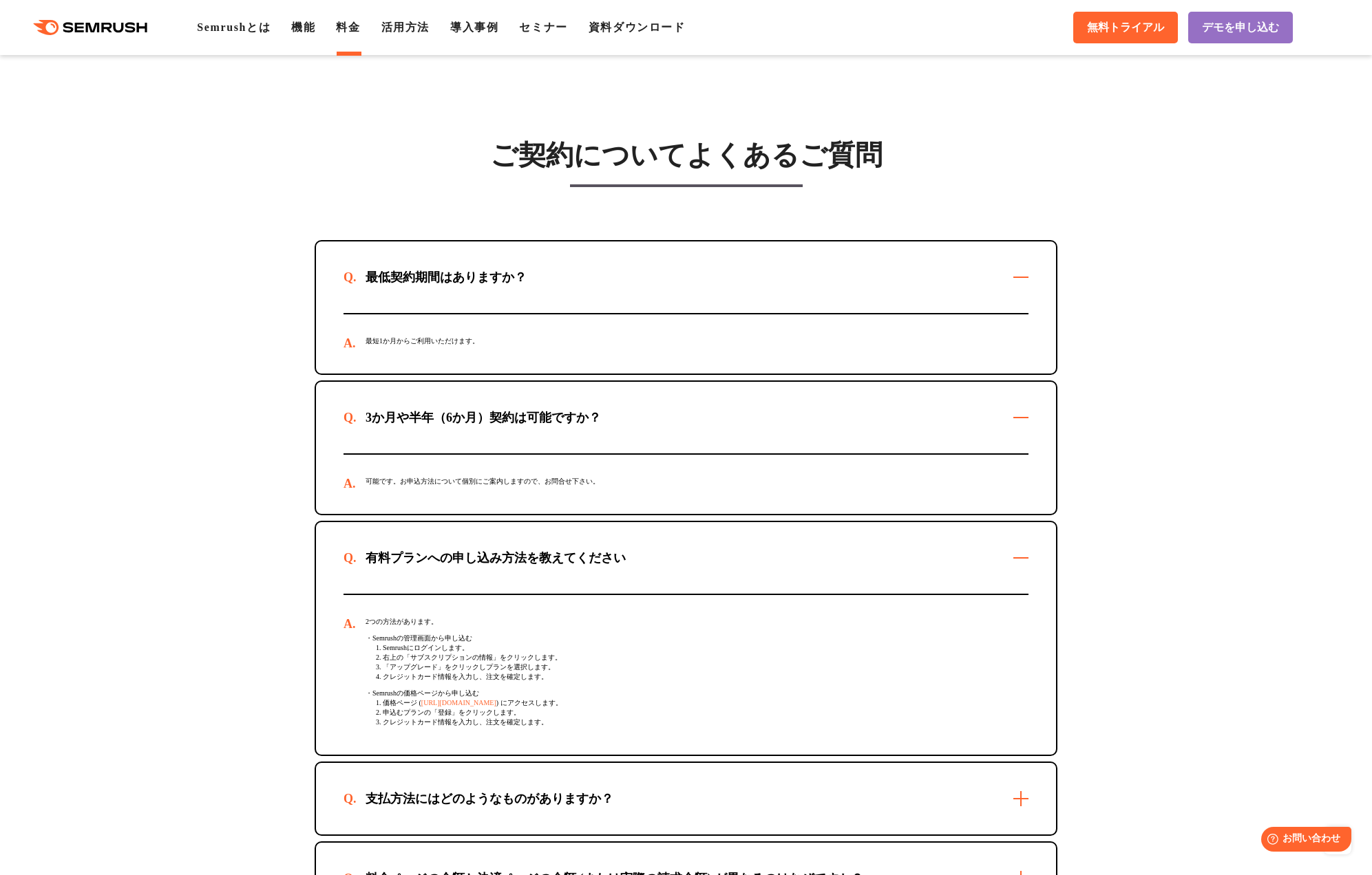
scroll to position [3836, 0]
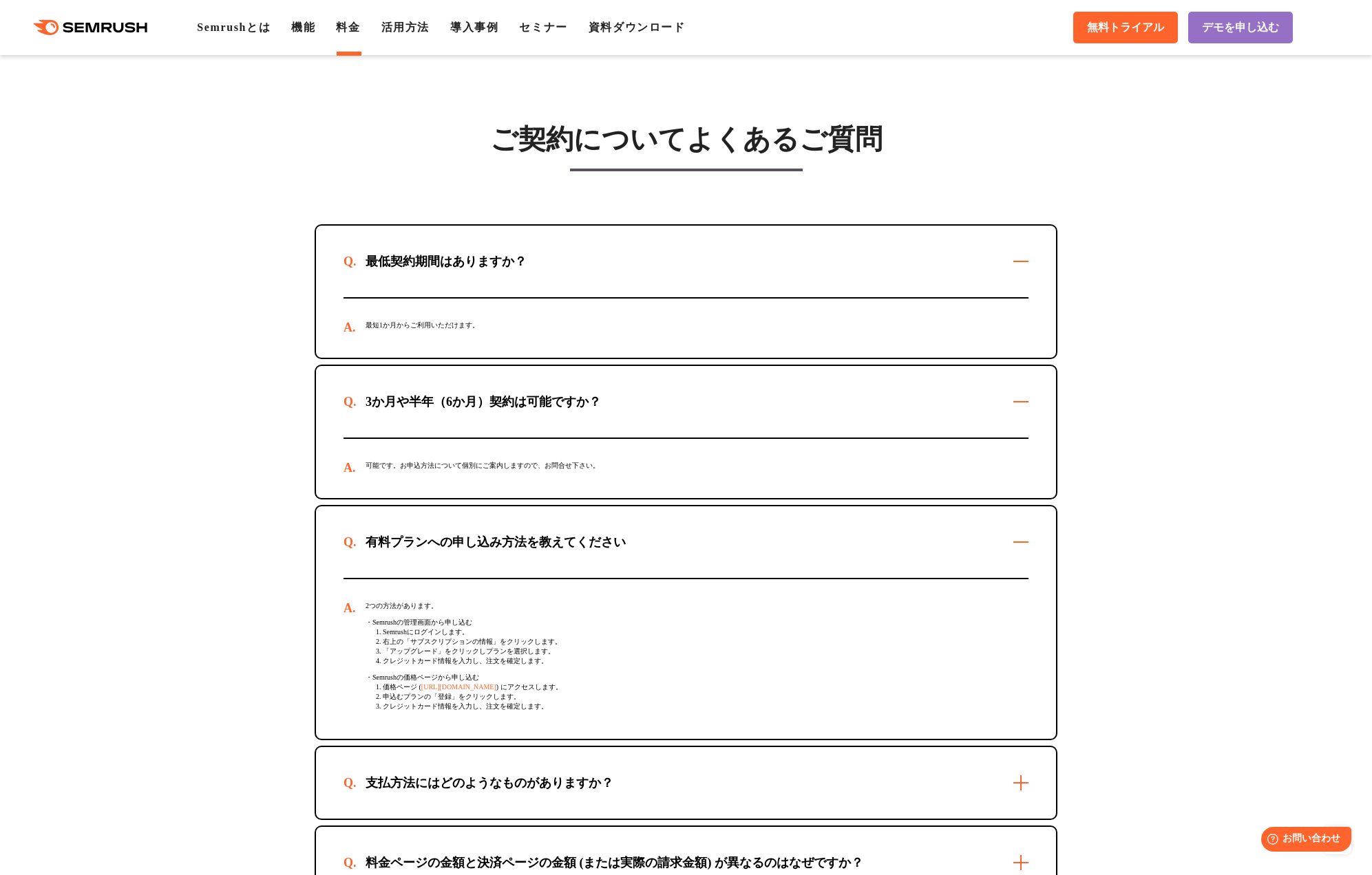
click at [414, 791] on div "支払方法にはどのようなものがありますか？" at bounding box center [489, 783] width 292 height 17
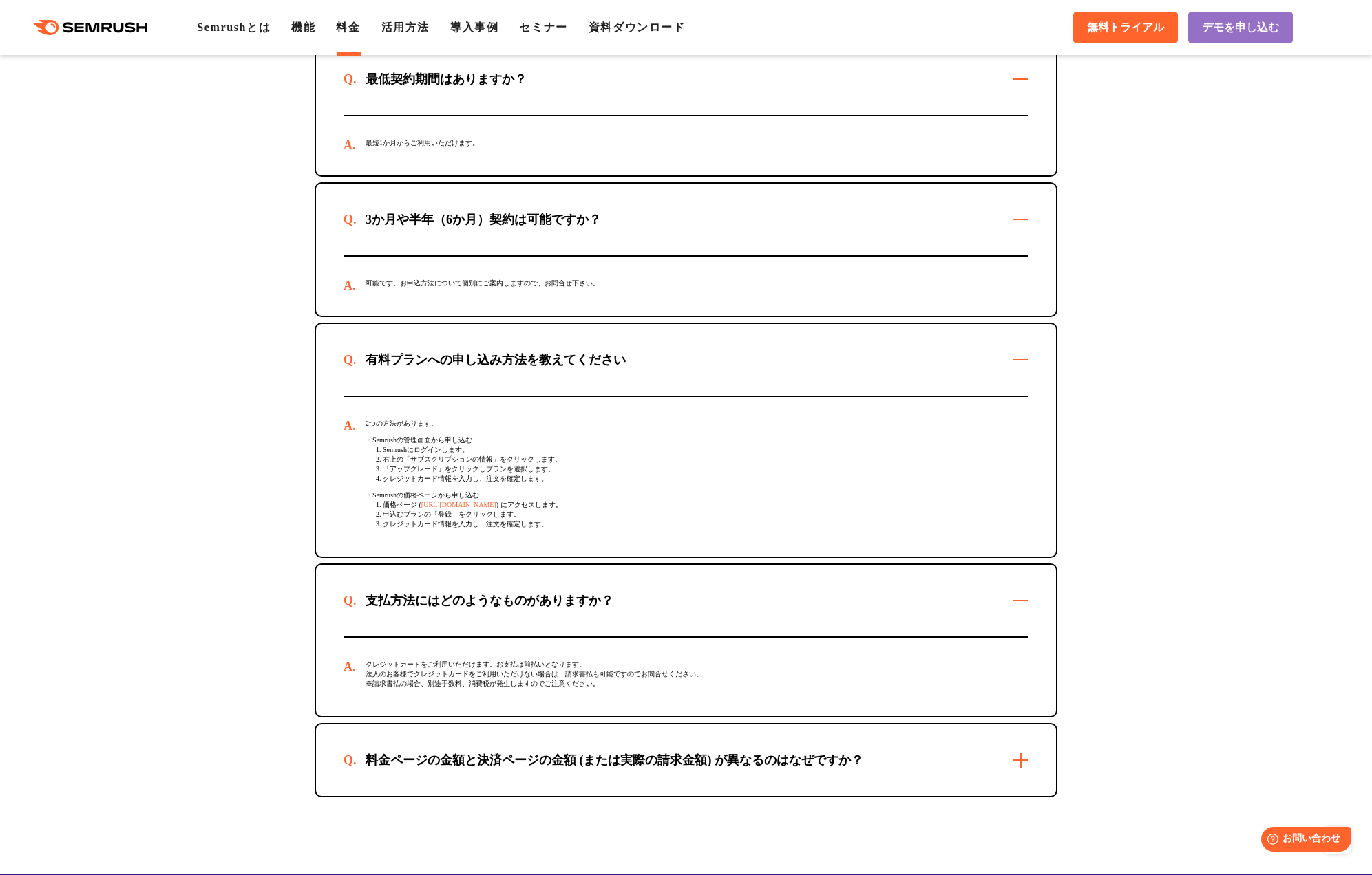
scroll to position [4023, 0]
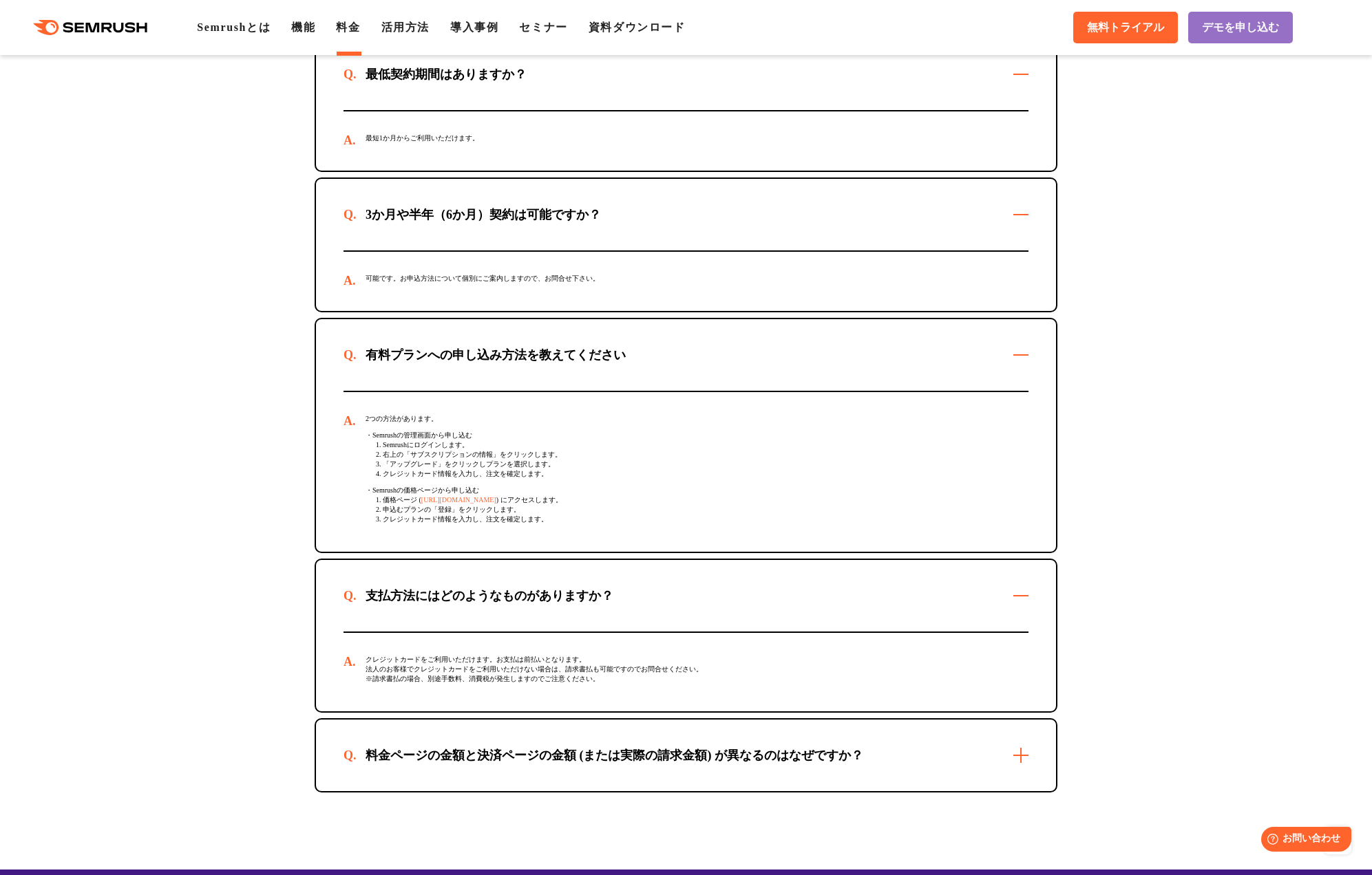
click at [501, 764] on div "料金ページの金額と決済ページの金額 (または実際の請求金額) が異なるのはなぜですか？" at bounding box center [614, 756] width 542 height 17
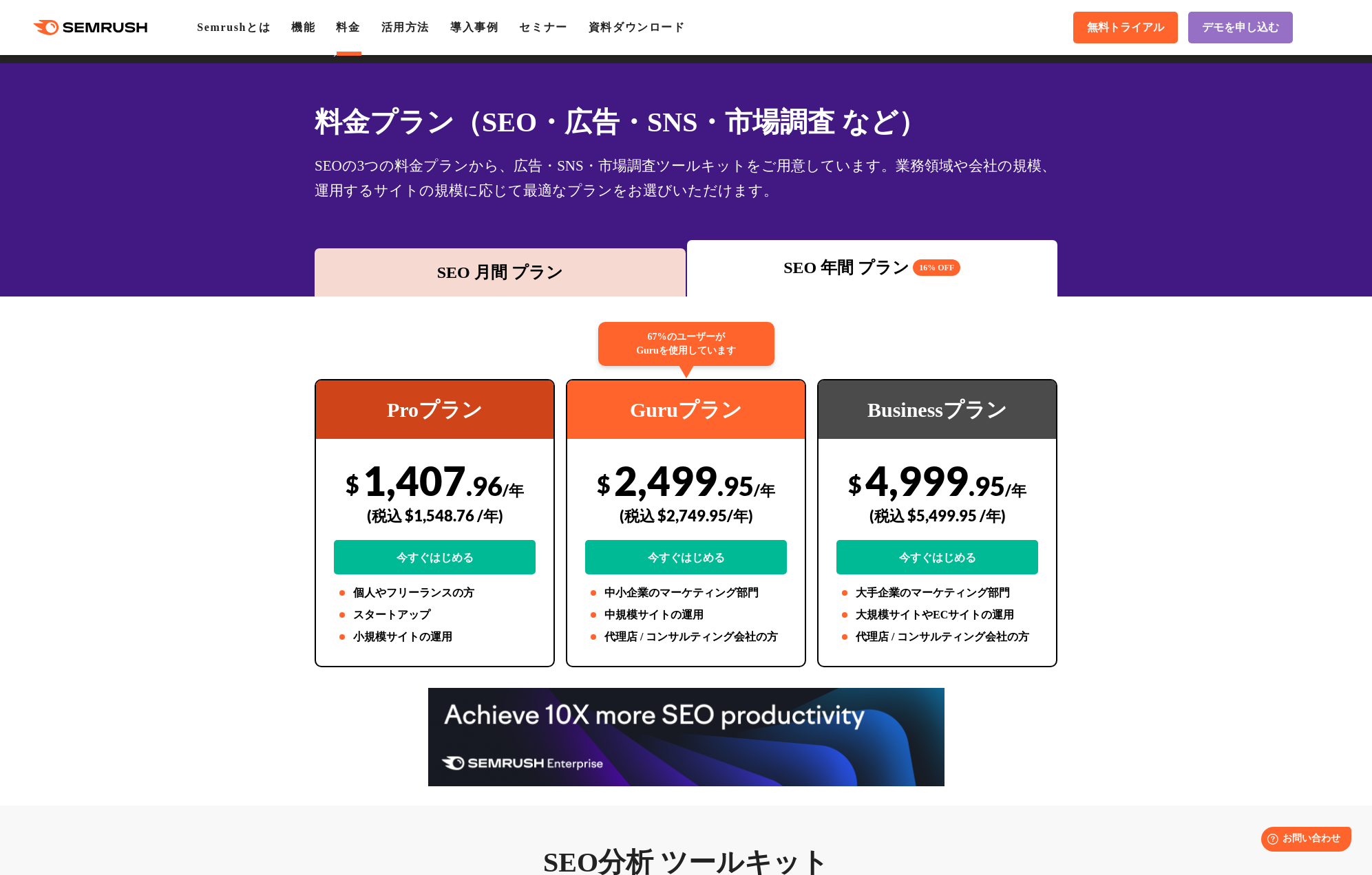
scroll to position [0, 0]
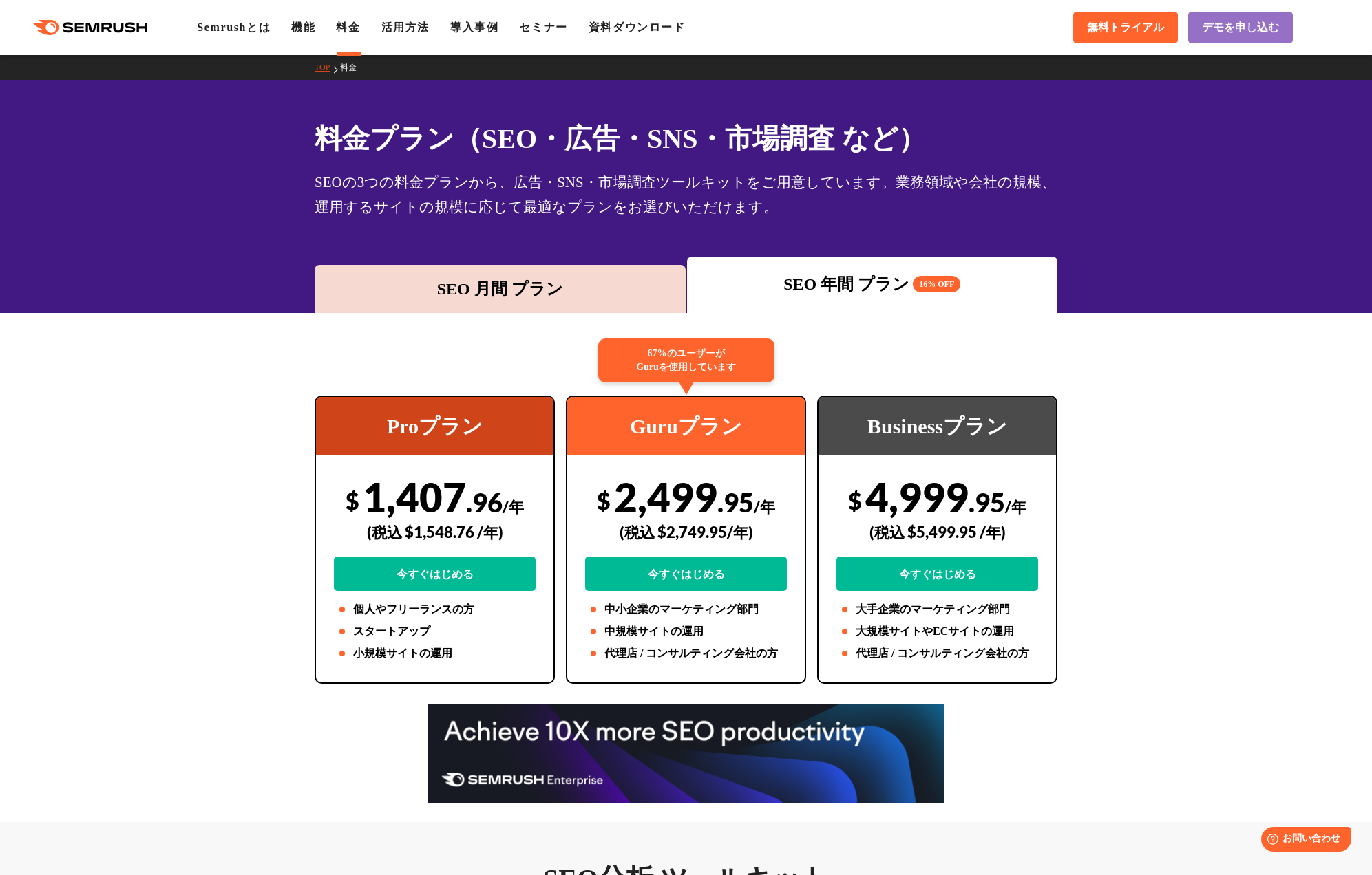
click at [593, 302] on div "SEO 月間 プラン" at bounding box center [499, 289] width 371 height 48
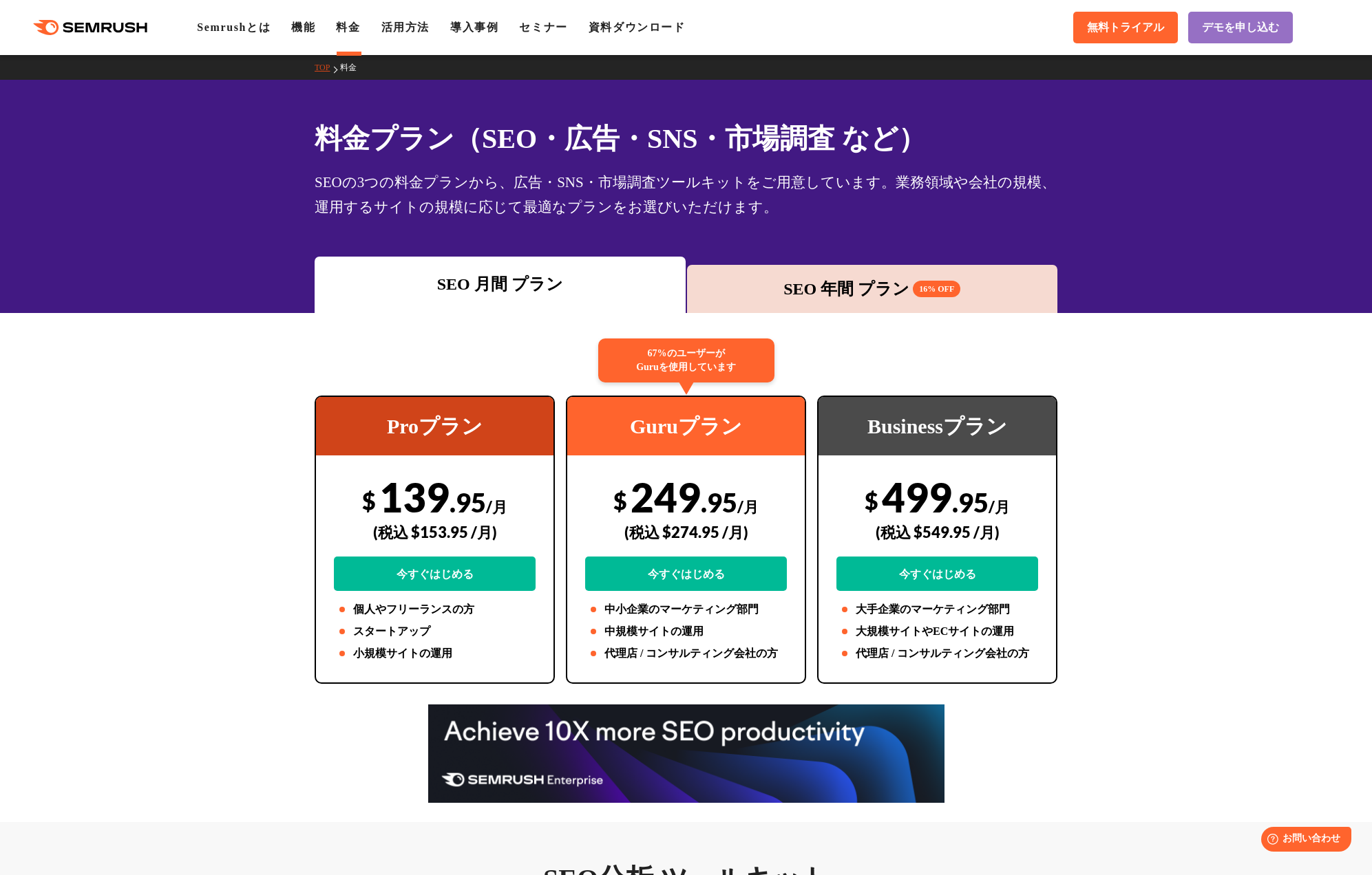
click at [902, 289] on div "SEO 年間 プラン 16% OFF" at bounding box center [872, 289] width 357 height 25
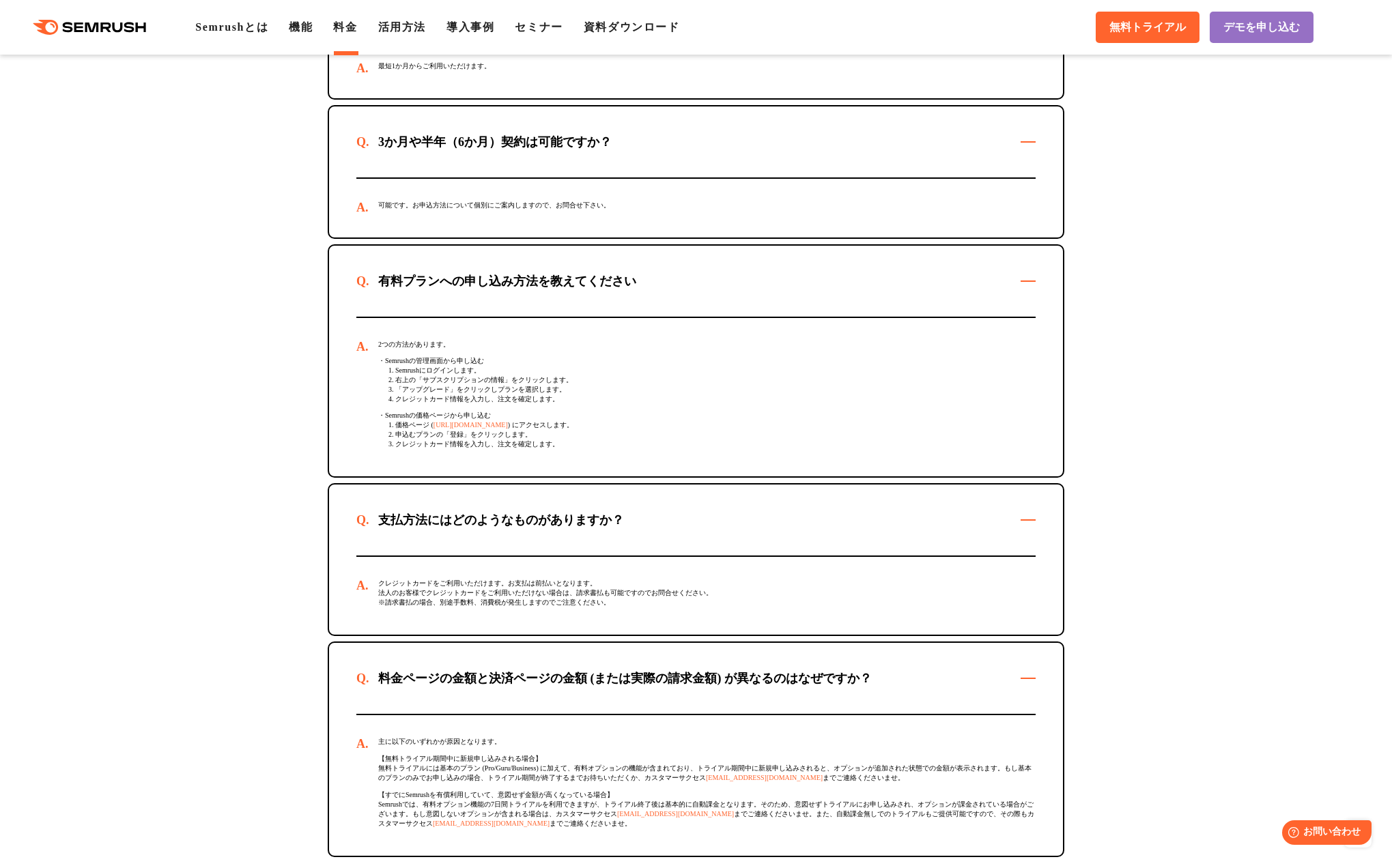
scroll to position [4048, 0]
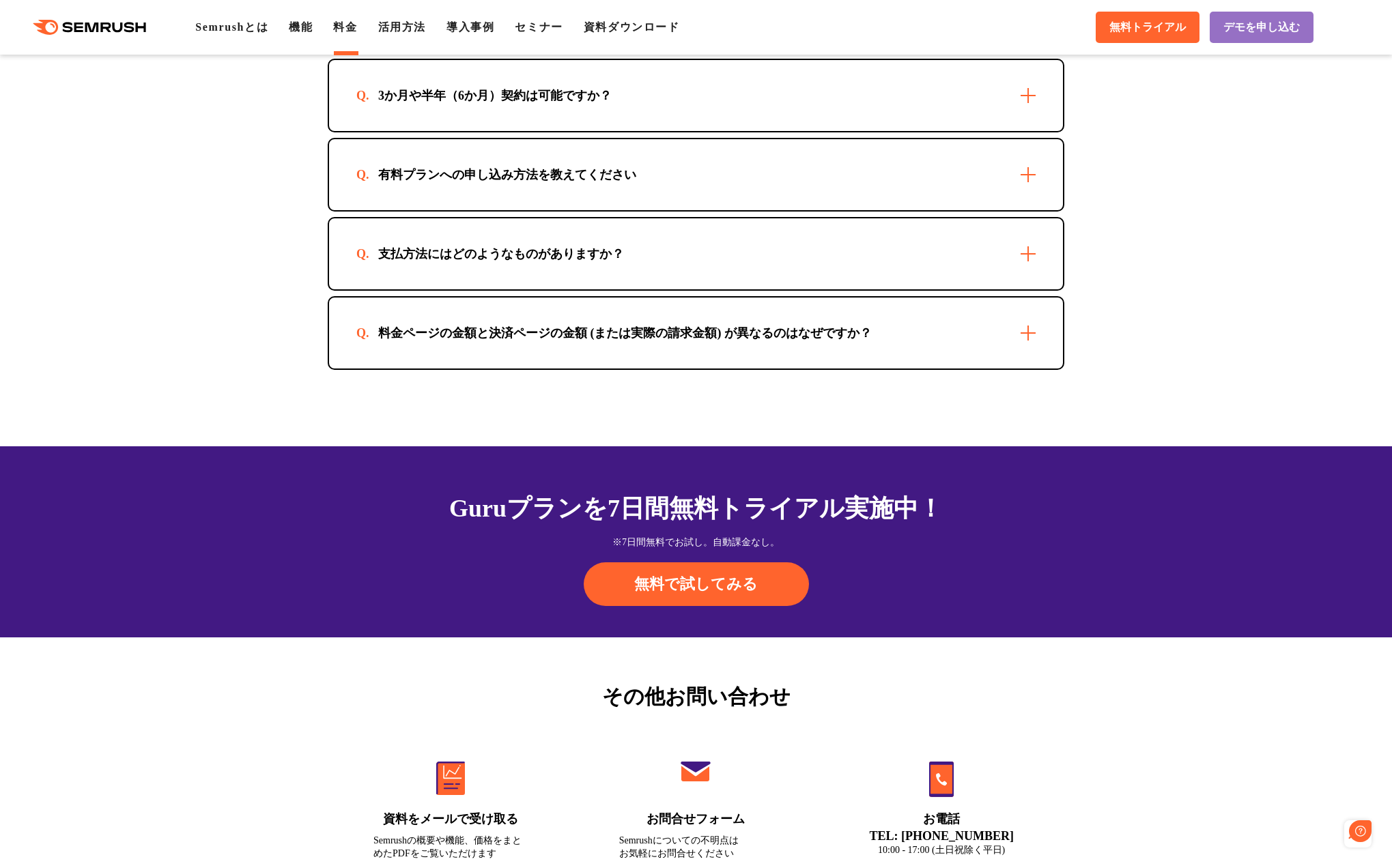
drag, startPoint x: 543, startPoint y: 71, endPoint x: 547, endPoint y: 110, distance: 39.2
click at [543, 71] on div "3か月や半年（6か月）契約は可能ですか？" at bounding box center [695, 96] width 734 height 71
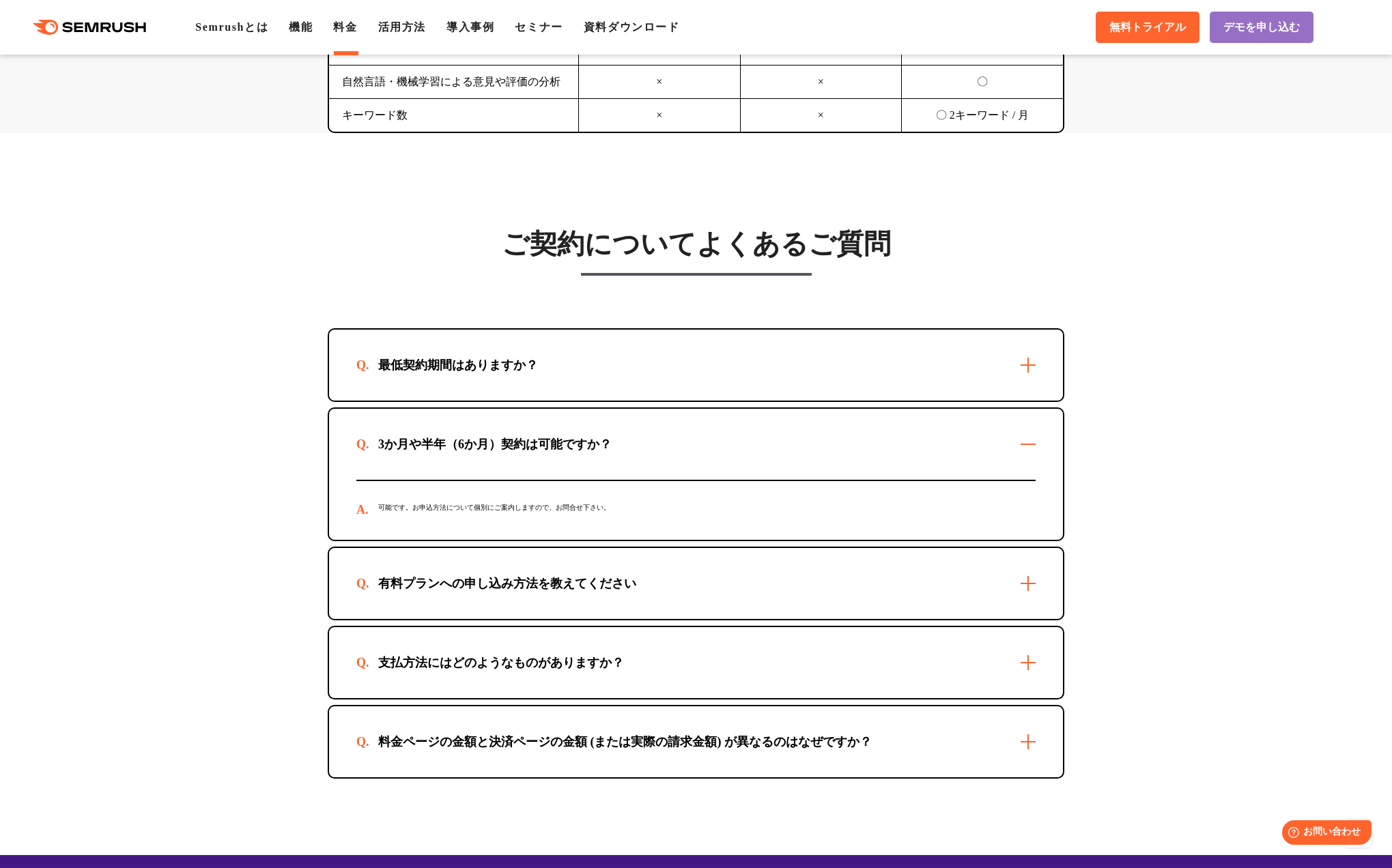
scroll to position [3721, 0]
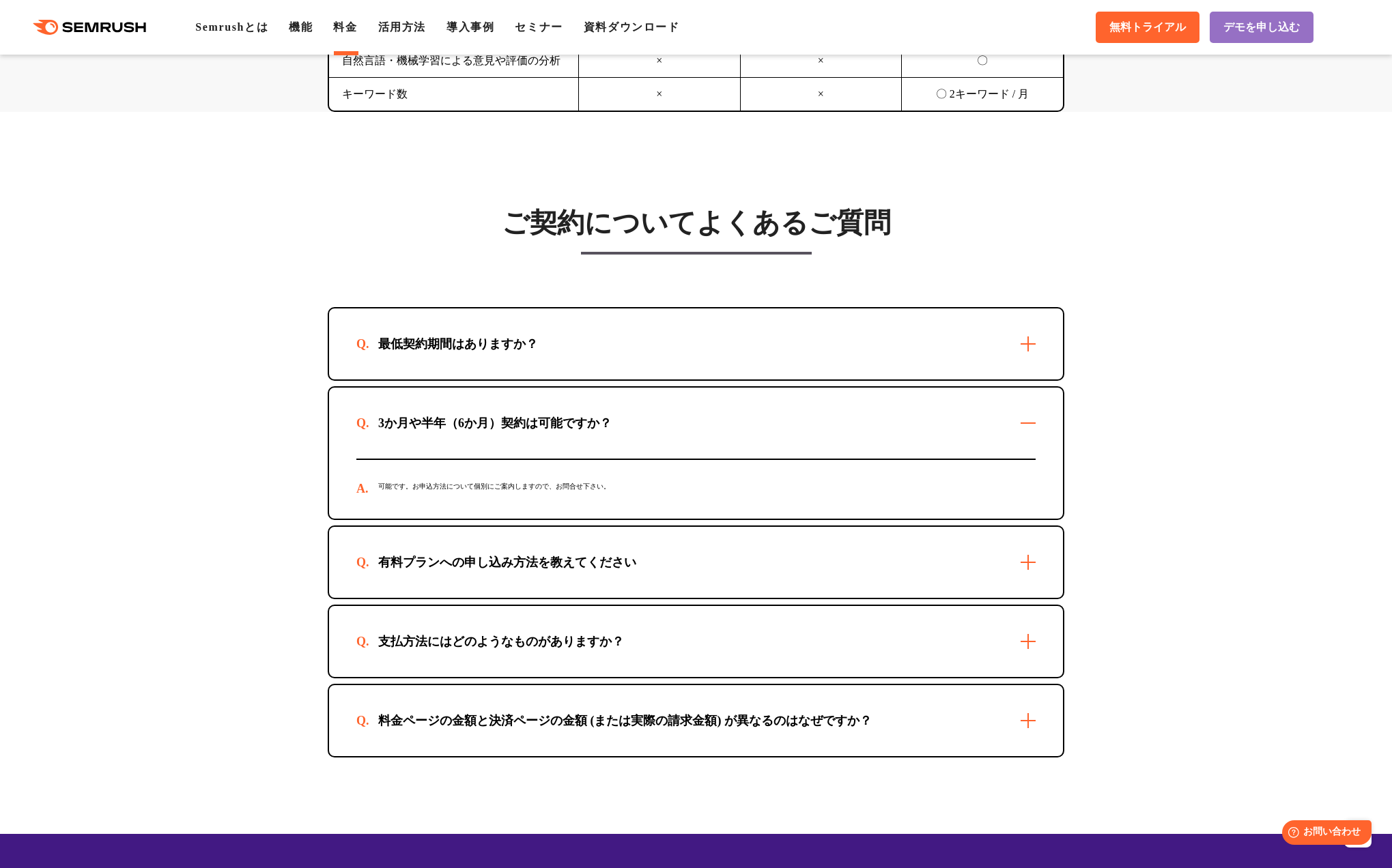
click at [681, 325] on div "最低契約期間はありますか？" at bounding box center [695, 344] width 734 height 71
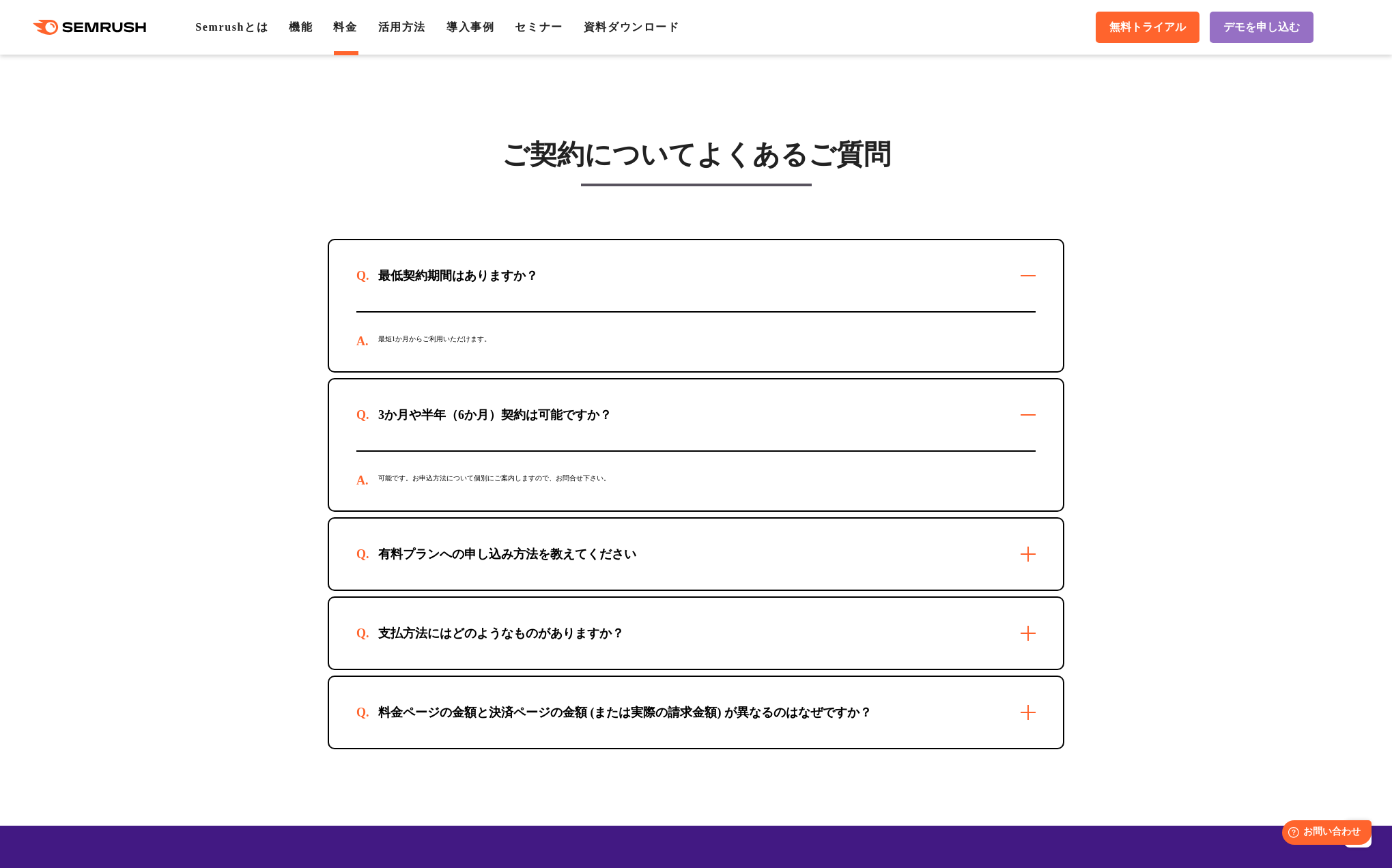
click at [1101, 367] on section "ご契約についてよくあるご質問 最低契約期間はありますか？ 最短1か月からご利用いただけます。 3か月や半年（6か月）契約は可能ですか？ 可能です。お申込方法に…" at bounding box center [696, 435] width 1392 height 782
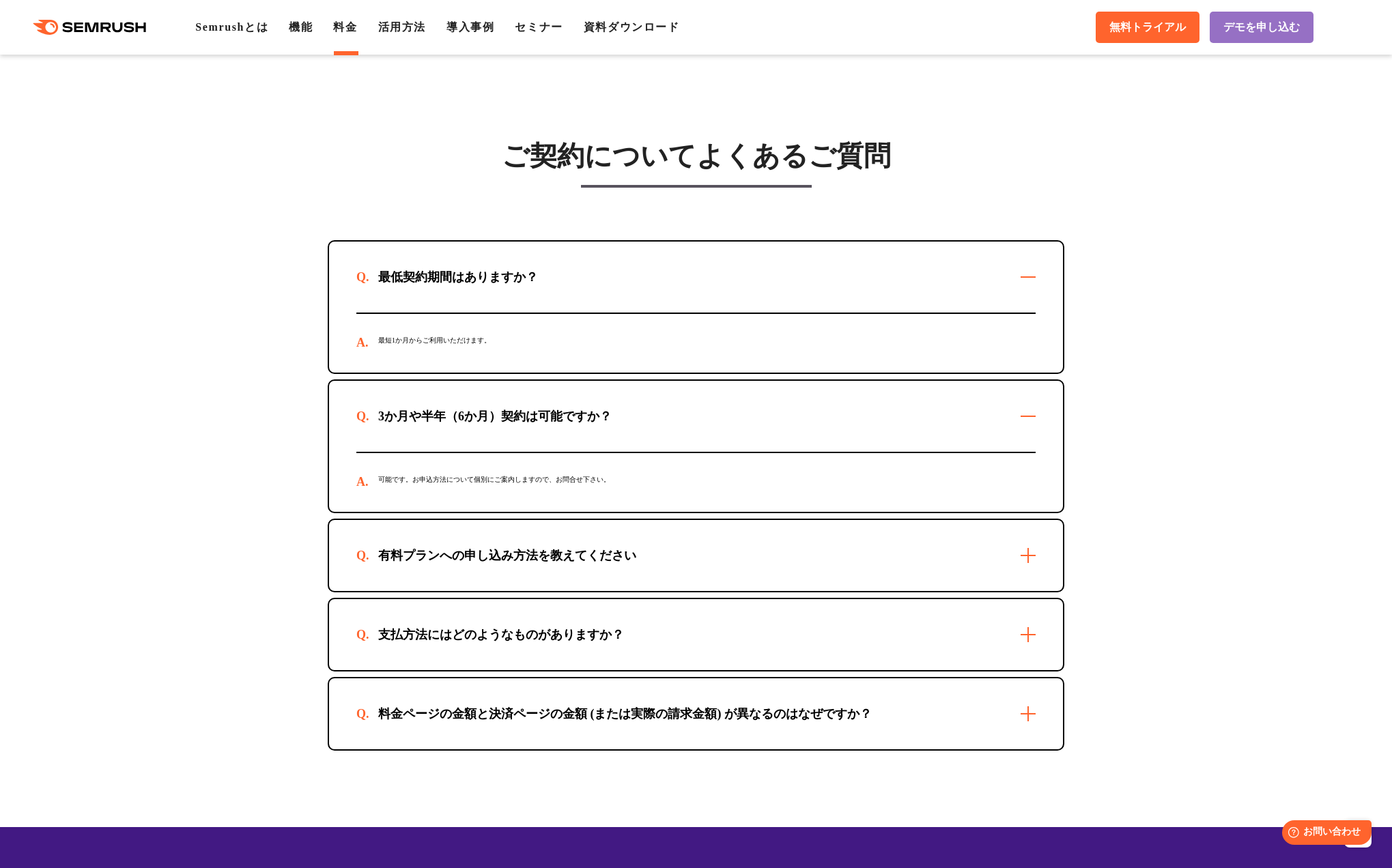
click at [934, 296] on div "最低契約期間はありますか？" at bounding box center [695, 277] width 734 height 71
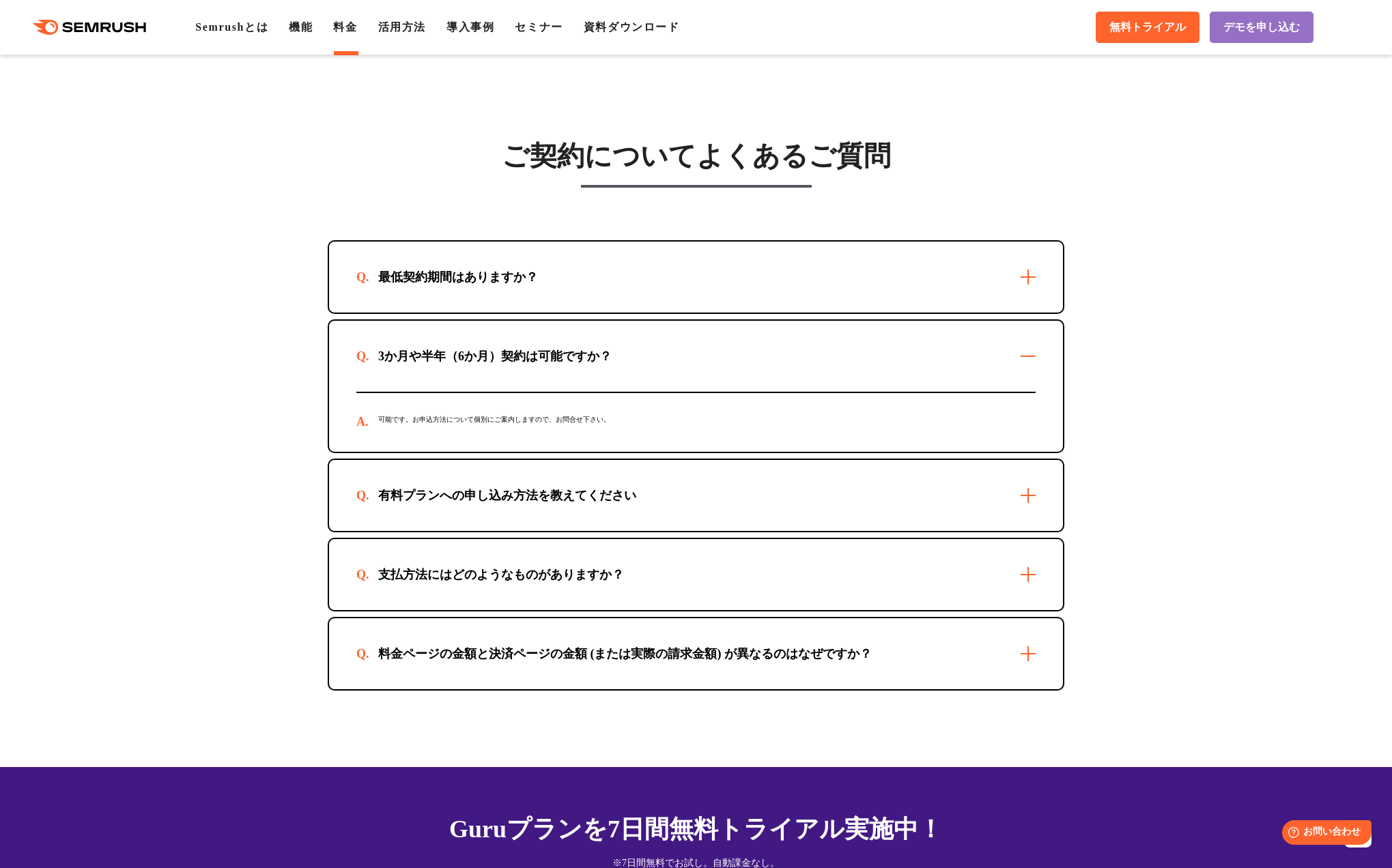
click at [934, 296] on div "最低契約期間はありますか？" at bounding box center [695, 277] width 734 height 71
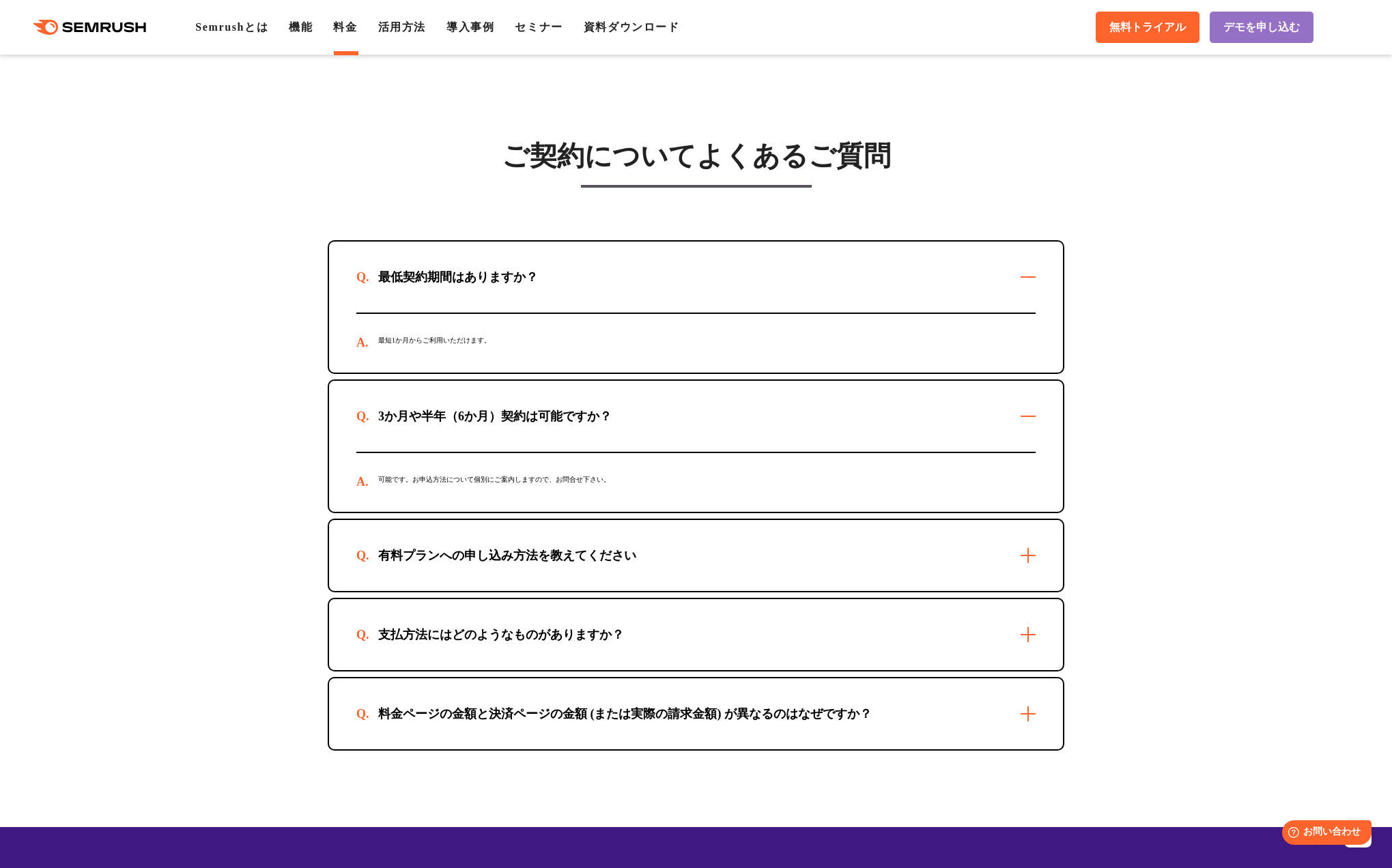
click at [1113, 321] on section "ご契約についてよくあるご質問 最低契約期間はありますか？ 最短1か月からご利用いただけます。 3か月や半年（6か月）契約は可能ですか？ 可能です。お申込方法に…" at bounding box center [696, 436] width 1392 height 782
click at [670, 706] on div "料金ページの金額と決済ページの金額 (または実際の請求金額) が異なるのはなぜですか？" at bounding box center [625, 714] width 537 height 16
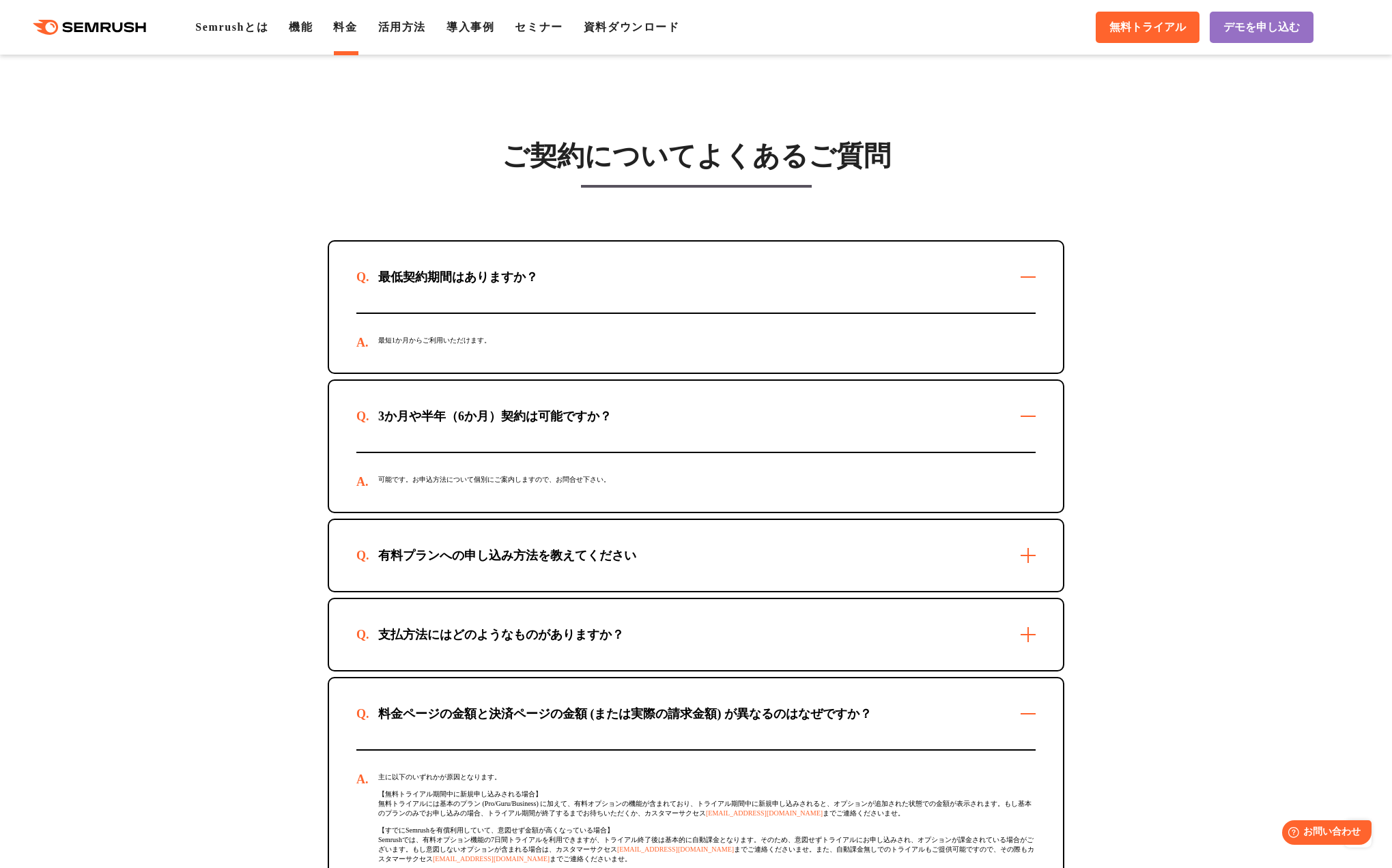
click at [670, 706] on div "料金ページの金額と決済ページの金額 (または実際の請求金額) が異なるのはなぜですか？" at bounding box center [625, 714] width 537 height 16
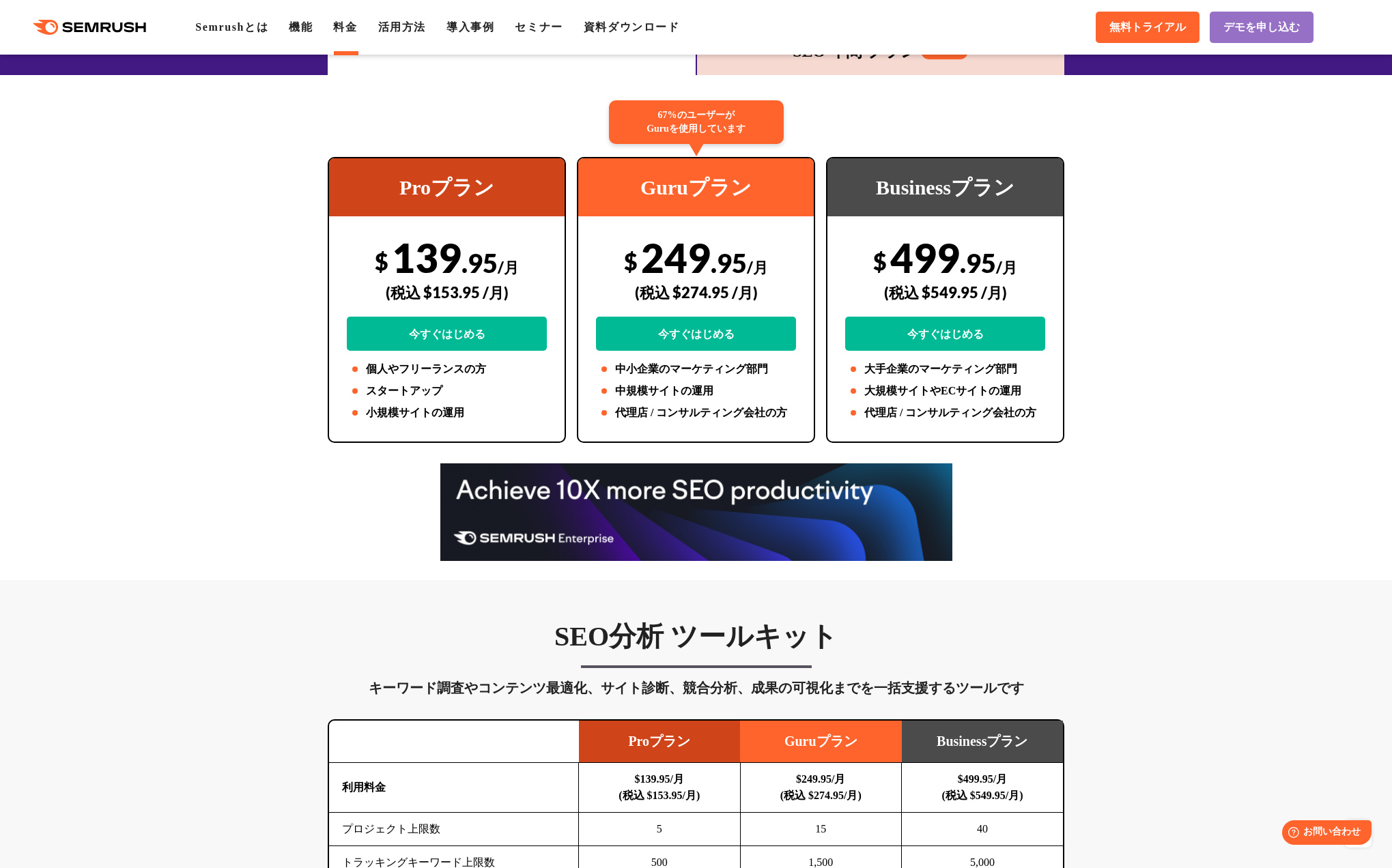
scroll to position [210, 0]
